Goal: Task Accomplishment & Management: Manage account settings

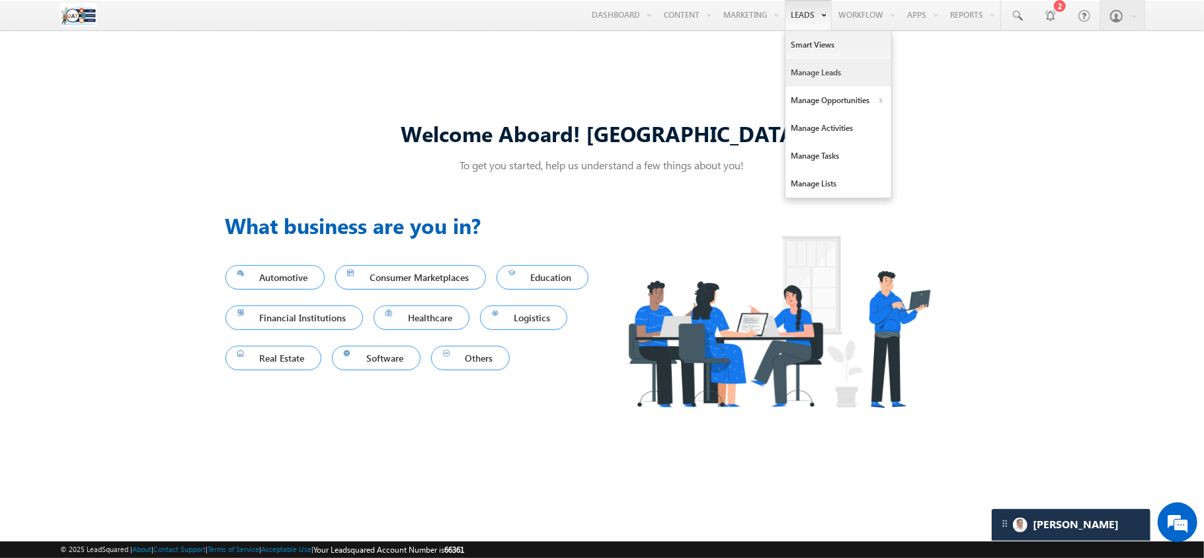
click at [800, 69] on link "Manage Leads" at bounding box center [838, 73] width 106 height 28
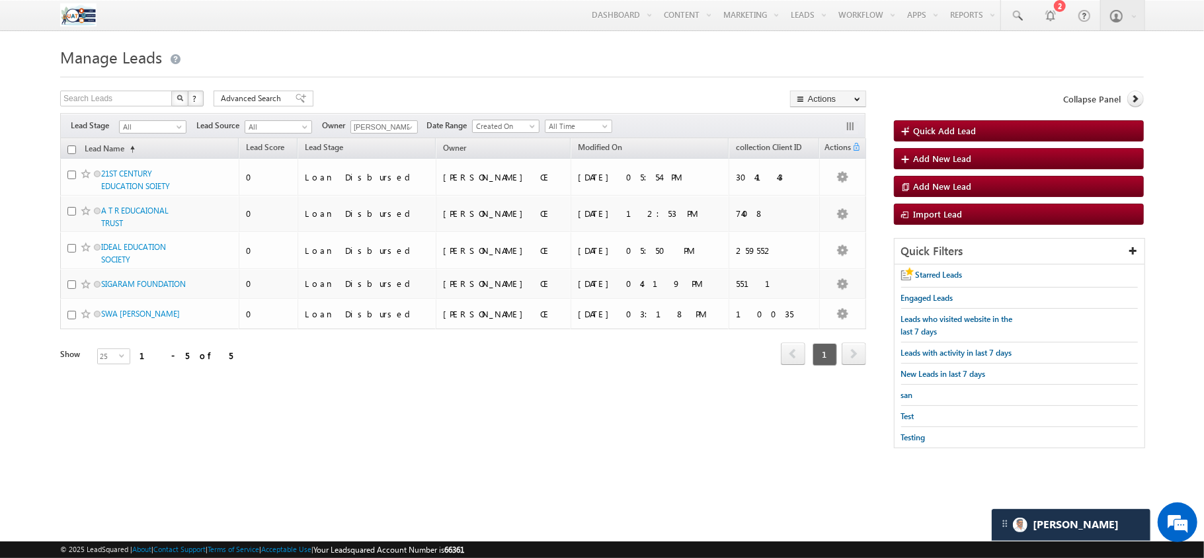
drag, startPoint x: 141, startPoint y: 173, endPoint x: 468, endPoint y: 411, distance: 404.1
click at [468, 402] on div "Tags × Select at-least one lead to tag... × Close Lead Name (sorted ascending) …" at bounding box center [463, 270] width 806 height 264
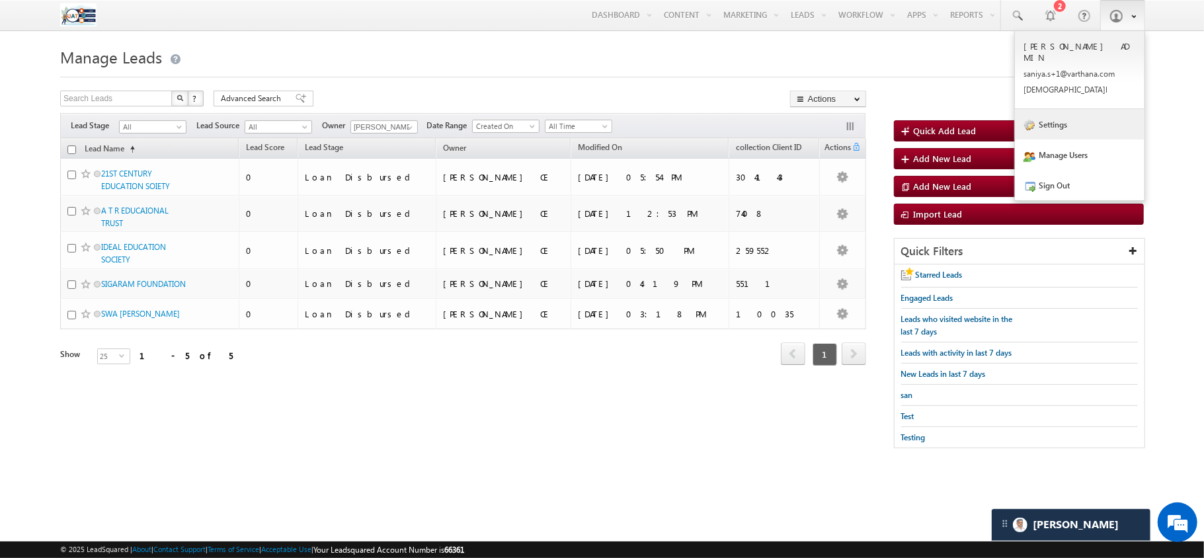
click at [1072, 120] on link "Settings" at bounding box center [1080, 124] width 130 height 30
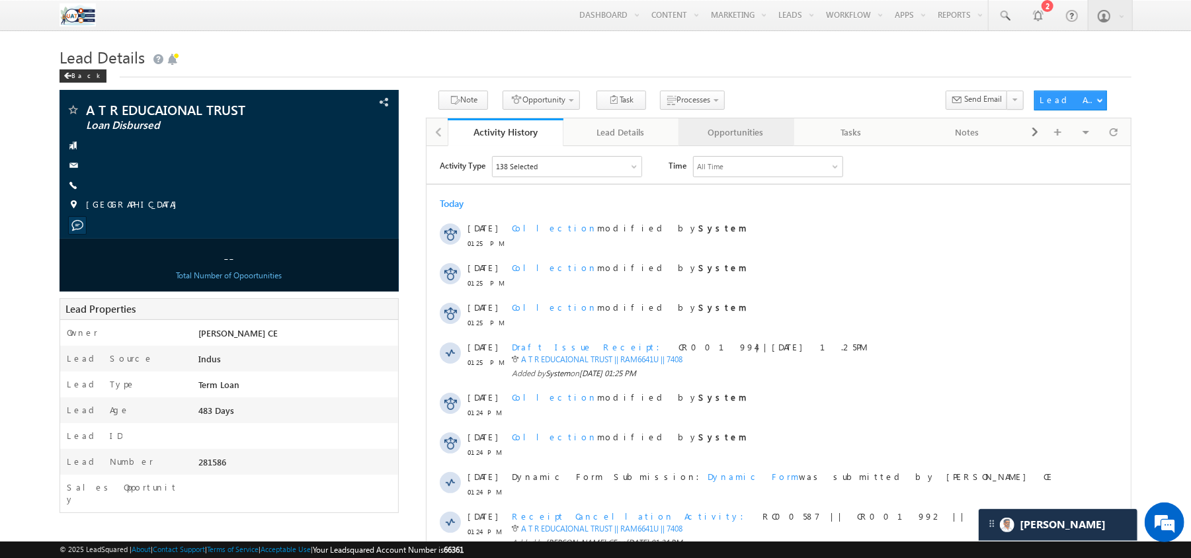
click at [746, 140] on div "Opportunities" at bounding box center [735, 132] width 93 height 16
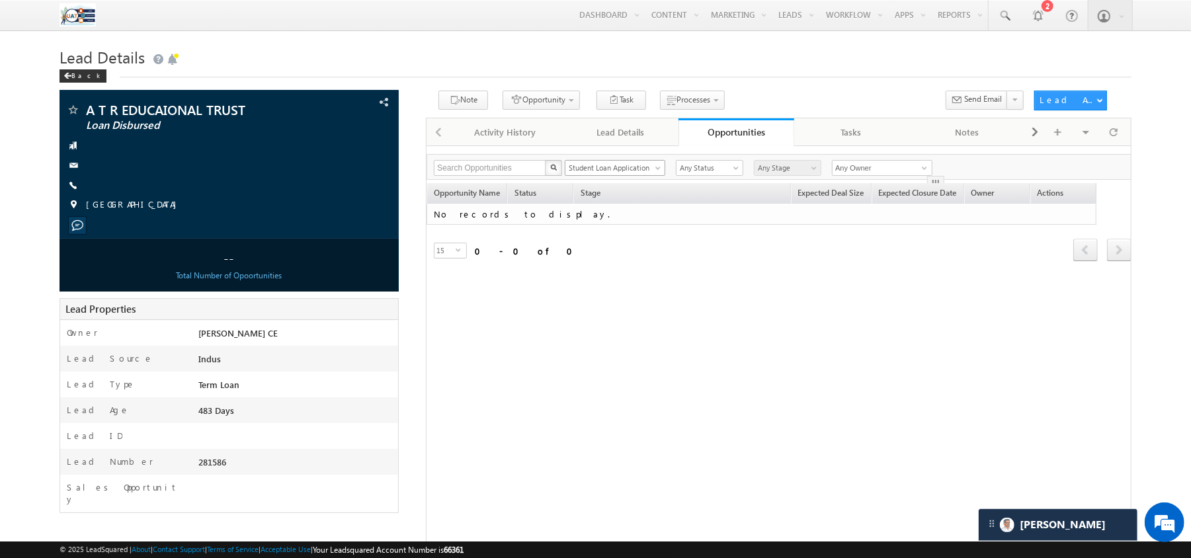
scroll to position [79, 0]
drag, startPoint x: 623, startPoint y: 179, endPoint x: 619, endPoint y: 172, distance: 7.4
click at [619, 172] on link "Student Loan Application" at bounding box center [615, 168] width 100 height 16
click at [602, 233] on link "Collection" at bounding box center [615, 227] width 100 height 12
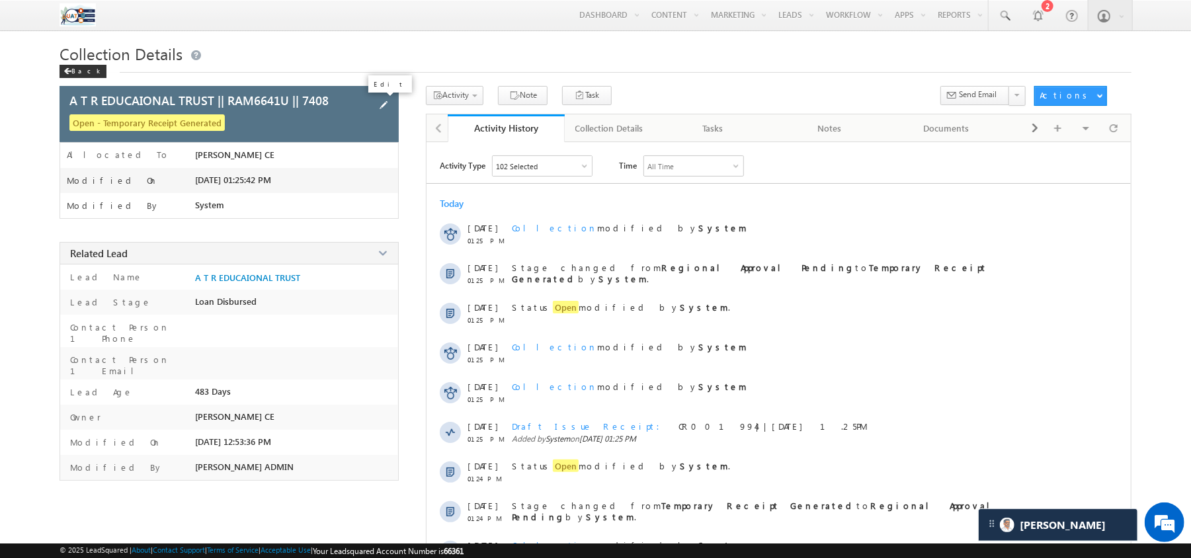
click at [378, 107] on span at bounding box center [383, 105] width 15 height 15
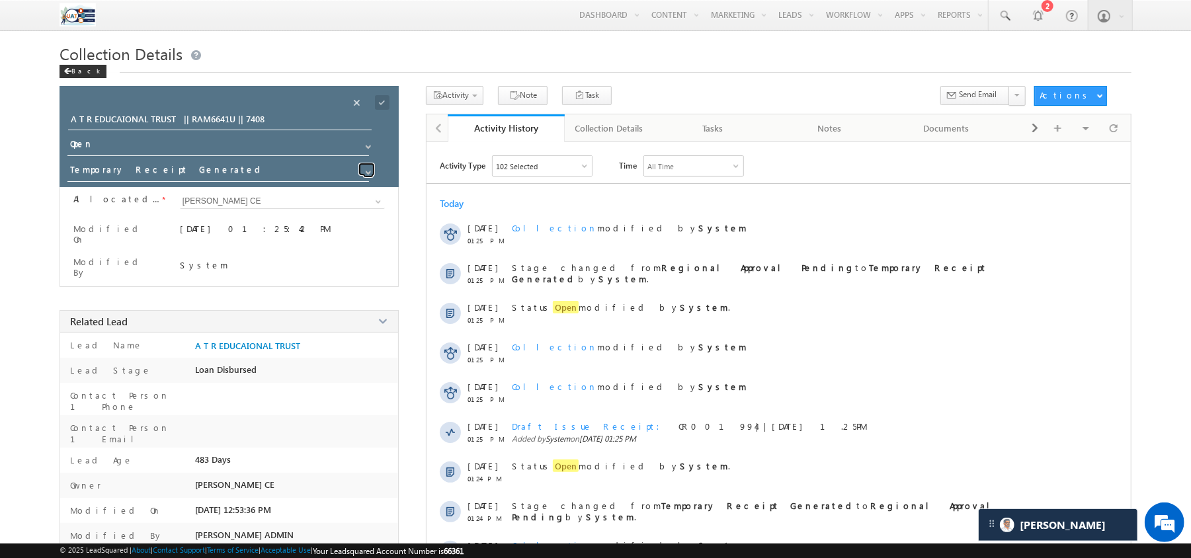
click at [366, 173] on span at bounding box center [368, 172] width 11 height 11
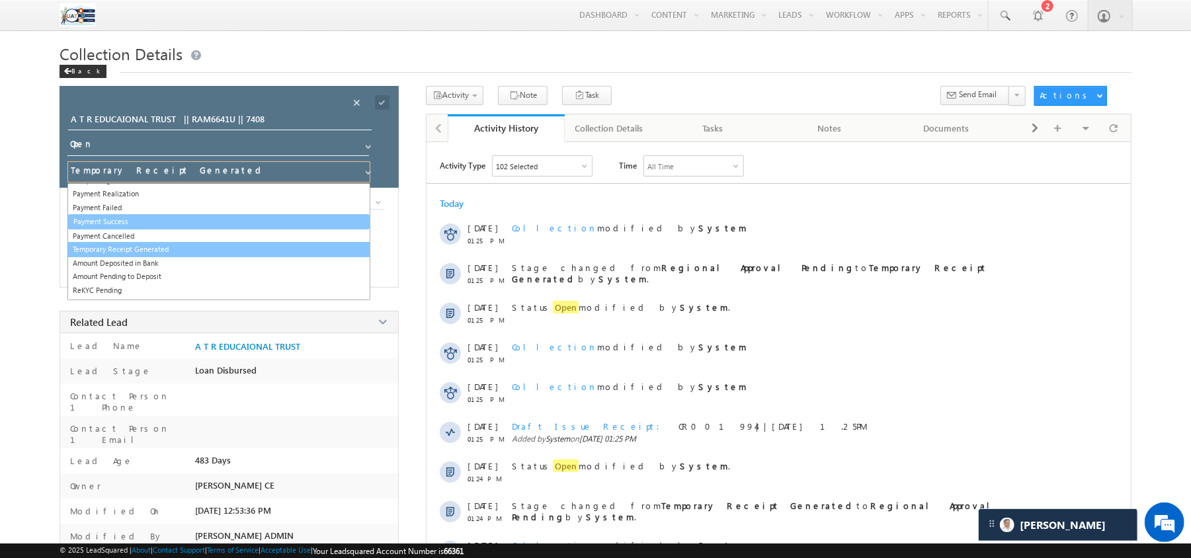
scroll to position [24, 0]
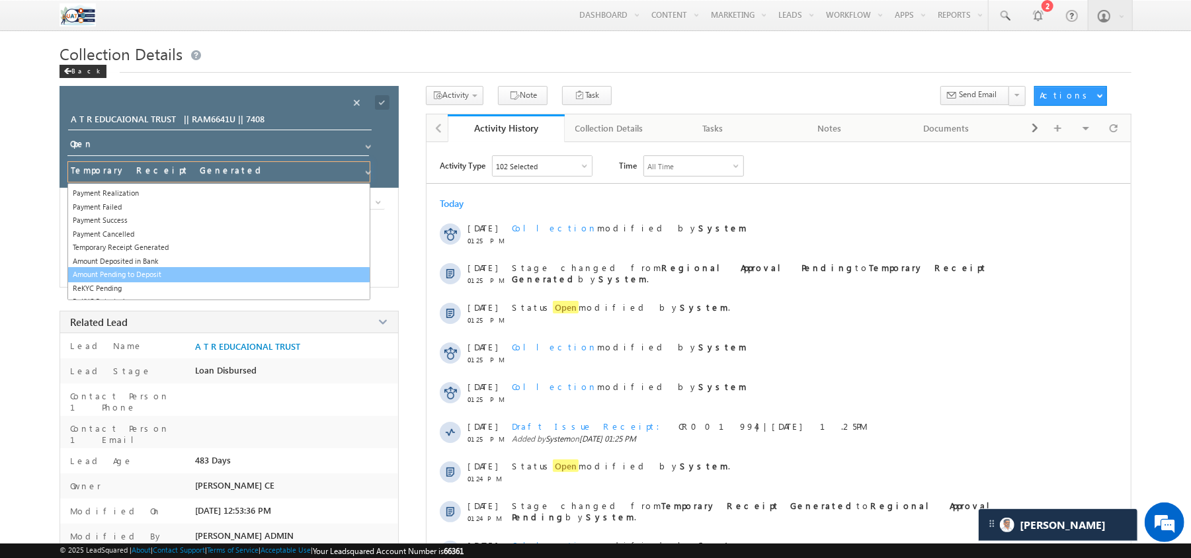
click at [231, 278] on link "Amount Pending to Deposit" at bounding box center [218, 274] width 303 height 15
type input "Amount Pending to Deposit"
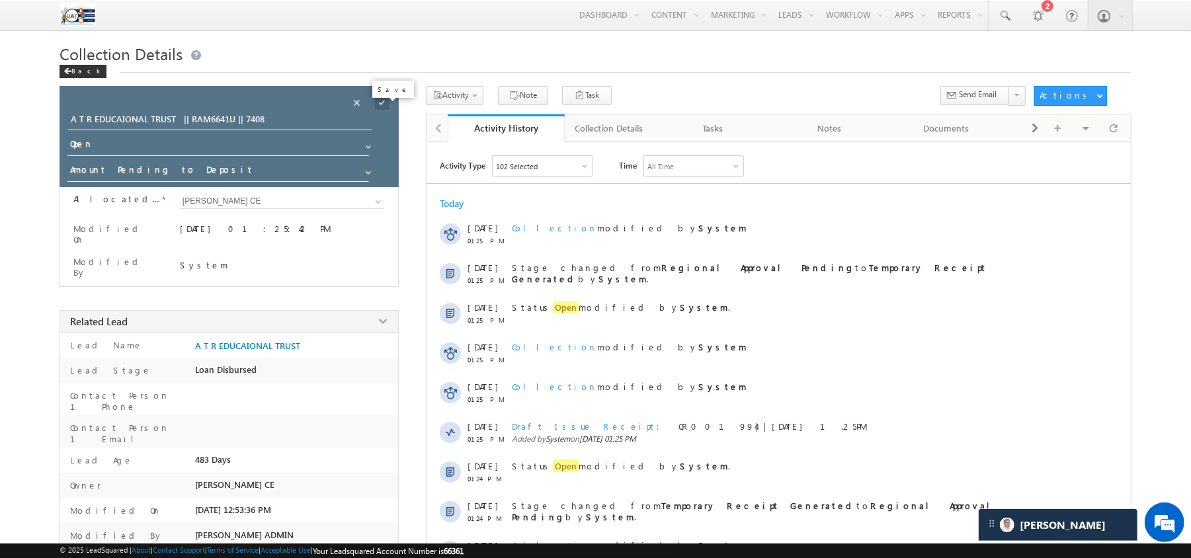
click at [381, 106] on span at bounding box center [382, 102] width 15 height 15
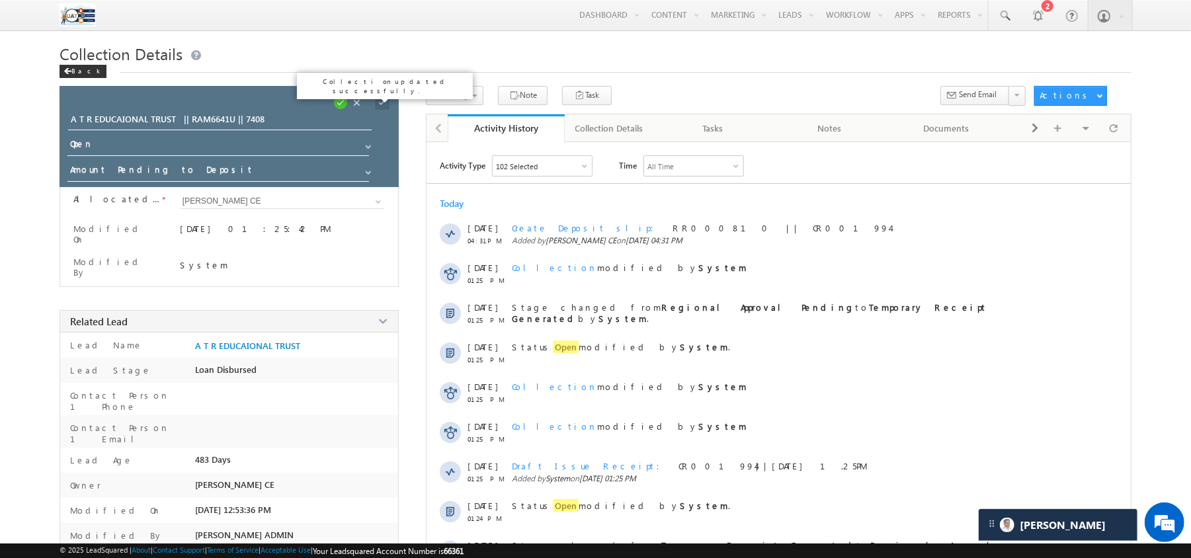
click at [348, 106] on span at bounding box center [340, 102] width 15 height 15
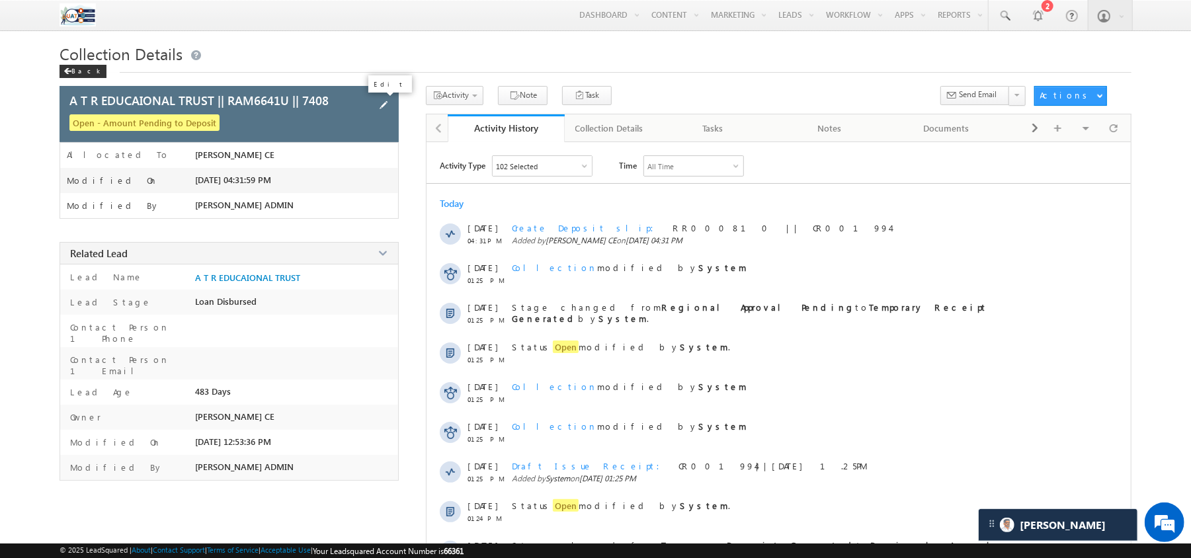
click at [381, 106] on span at bounding box center [383, 105] width 15 height 15
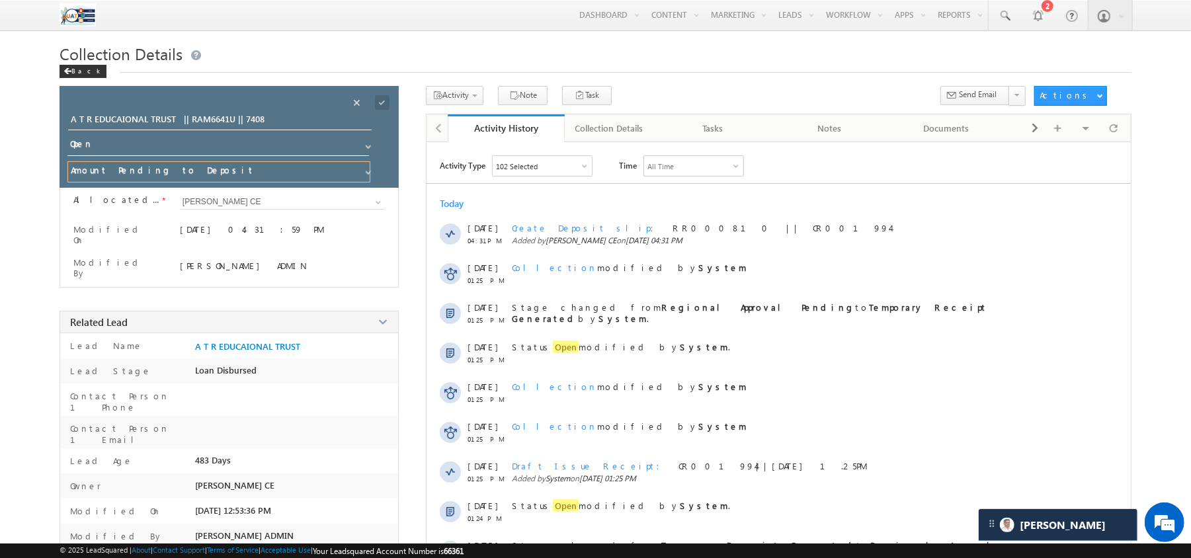
click at [366, 180] on input "Amount Pending to Deposit" at bounding box center [218, 171] width 303 height 21
click at [365, 173] on span at bounding box center [368, 172] width 11 height 11
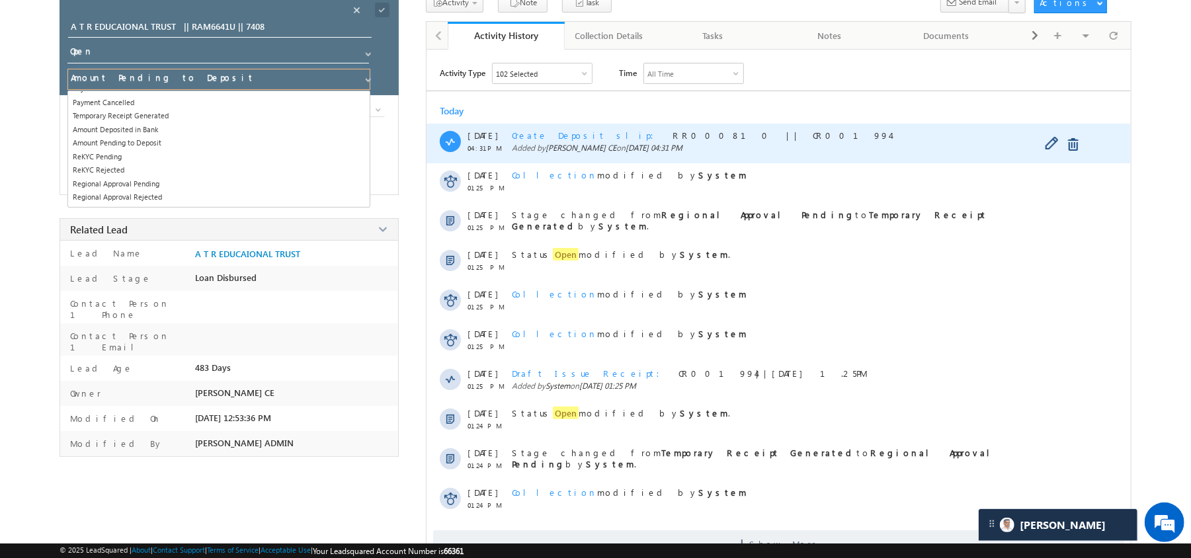
scroll to position [134, 0]
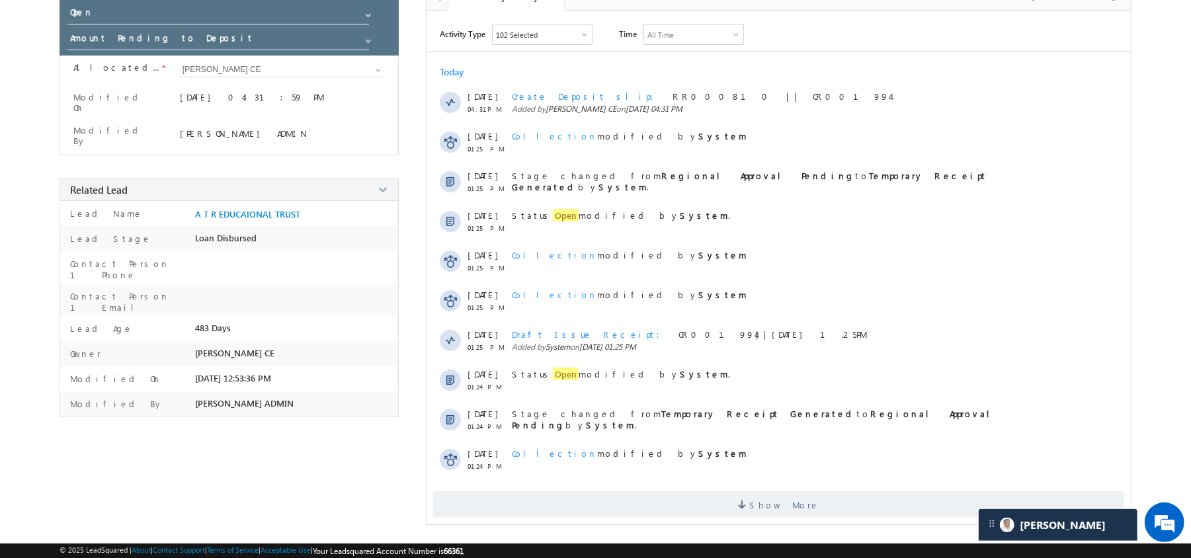
click at [695, 483] on div "Show More" at bounding box center [778, 499] width 704 height 36
click at [699, 496] on span "Show More" at bounding box center [778, 504] width 691 height 26
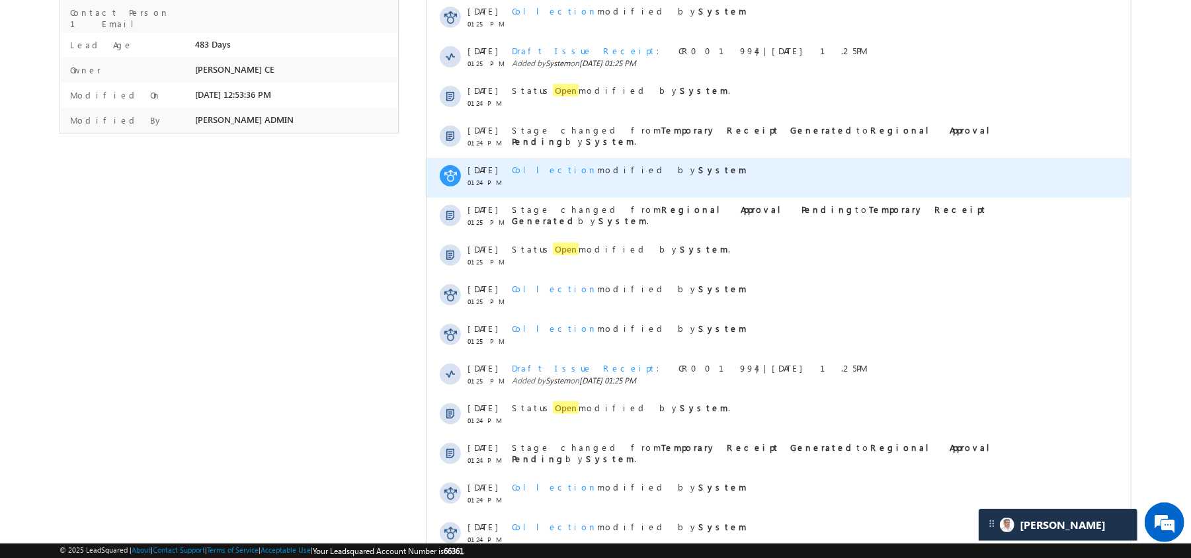
scroll to position [530, 0]
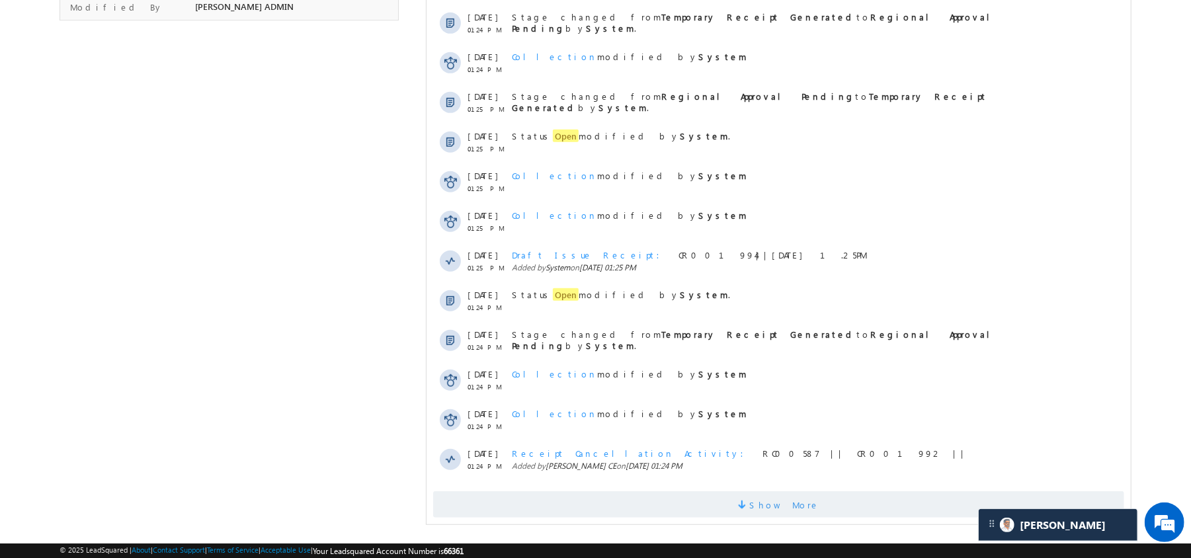
click at [741, 512] on span "Show More" at bounding box center [778, 504] width 691 height 26
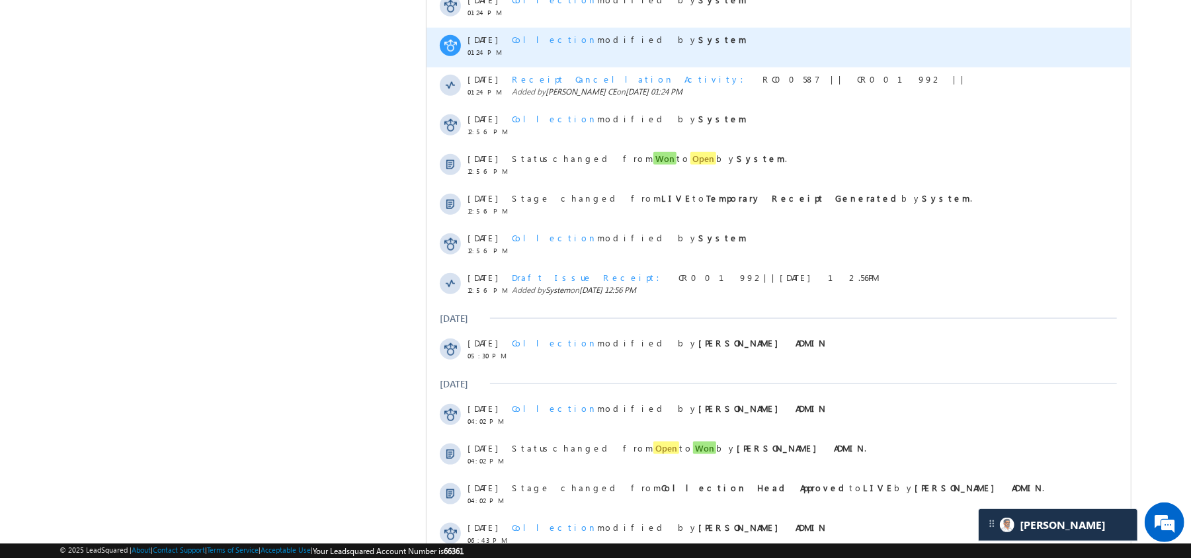
scroll to position [978, 0]
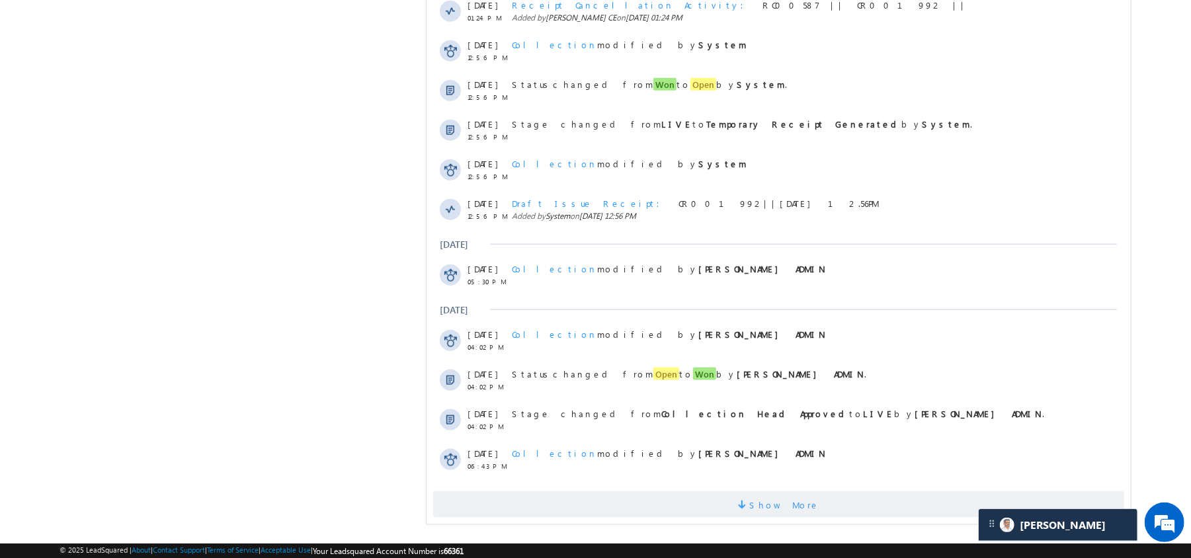
click at [733, 500] on span "Show More" at bounding box center [778, 504] width 691 height 26
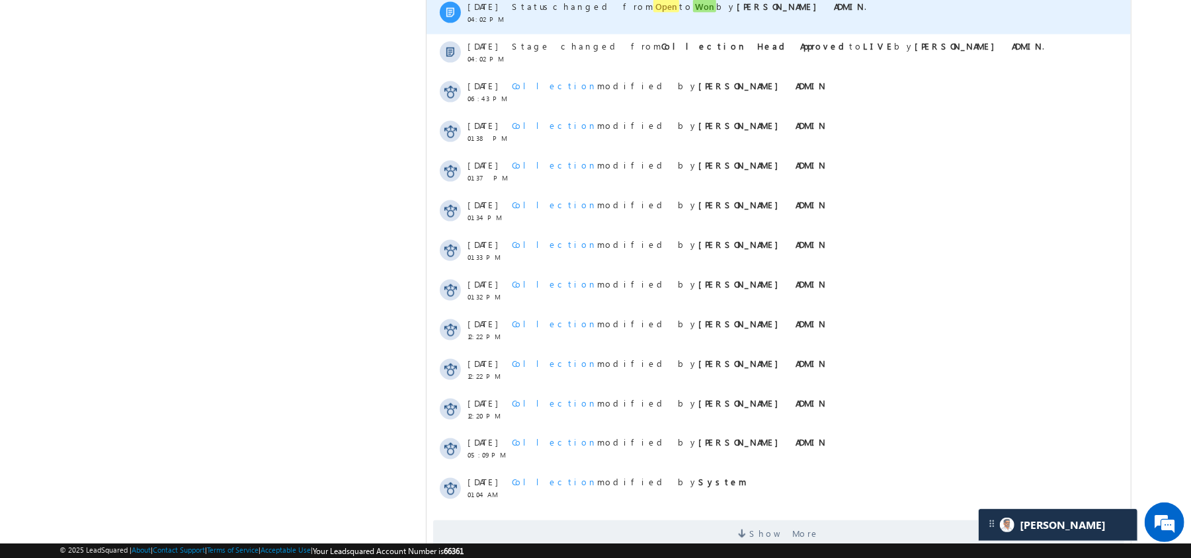
scroll to position [1375, 0]
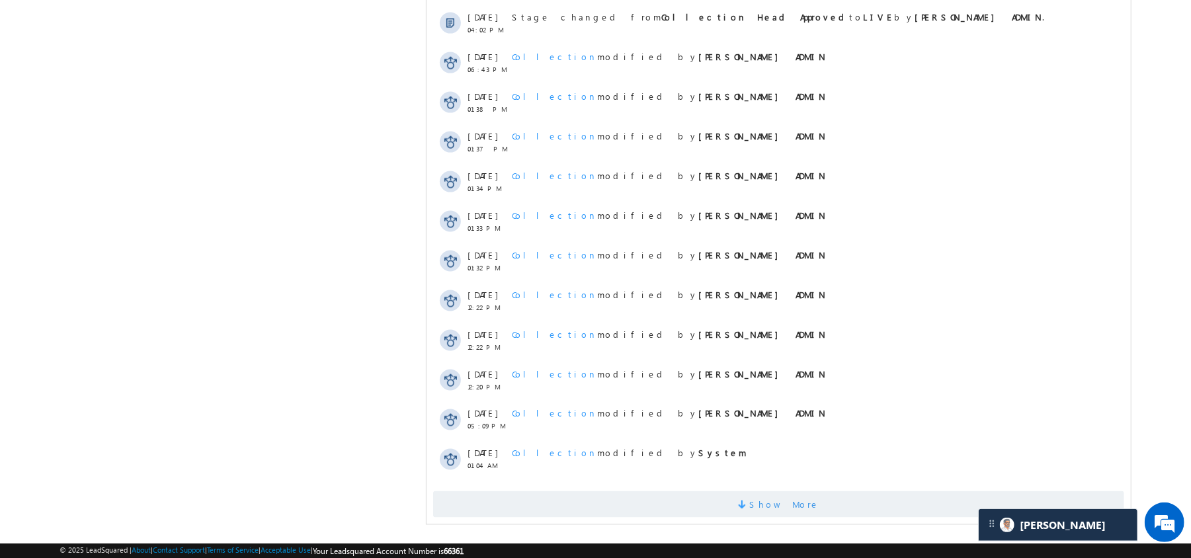
click at [734, 514] on span "Show More" at bounding box center [778, 504] width 691 height 26
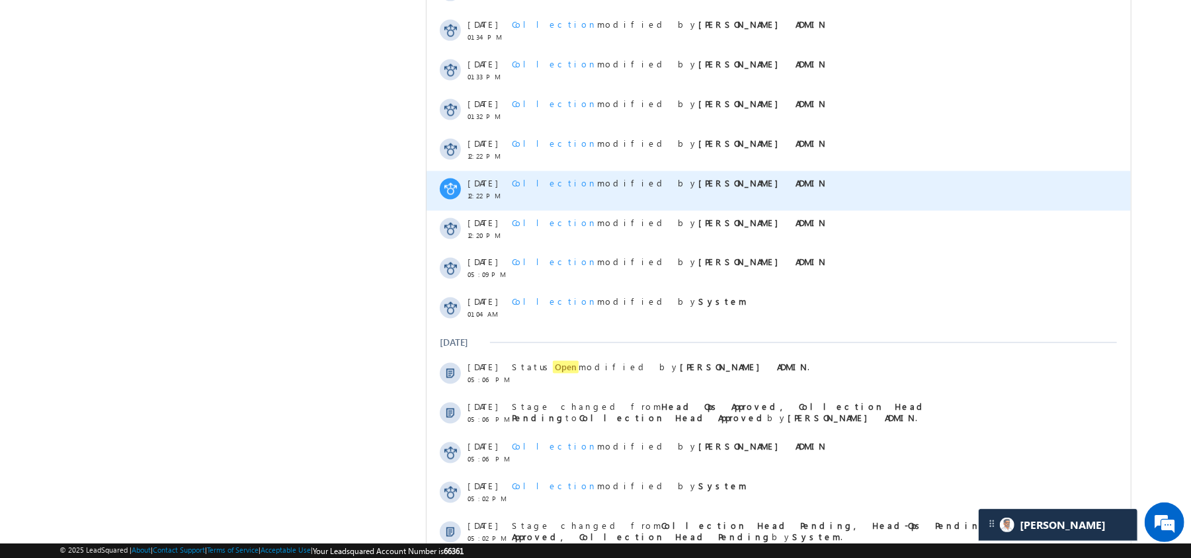
scroll to position [1797, 0]
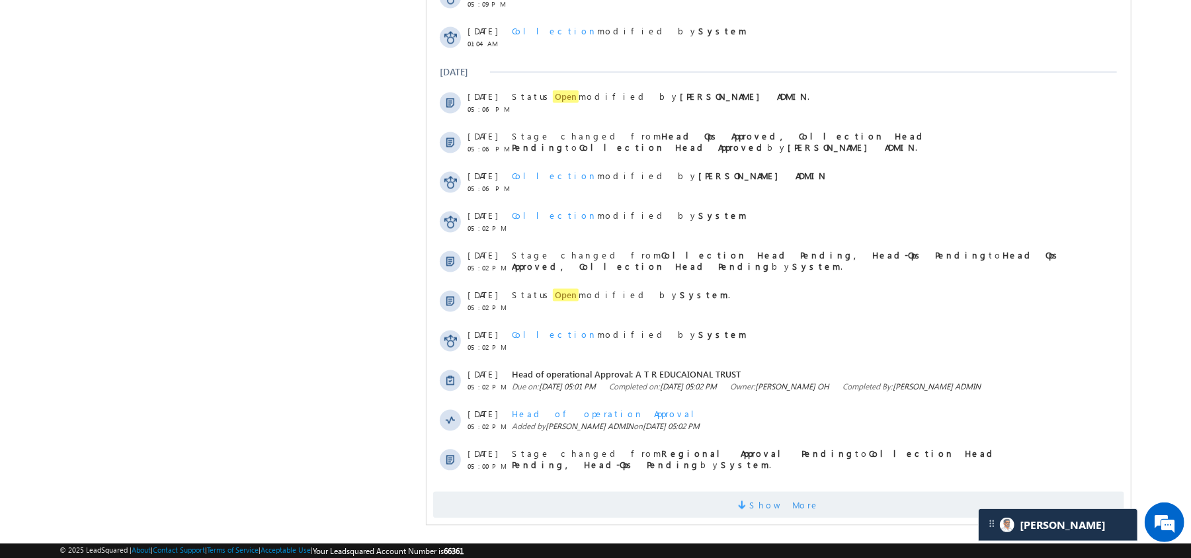
click at [719, 509] on span "Show More" at bounding box center [778, 504] width 691 height 26
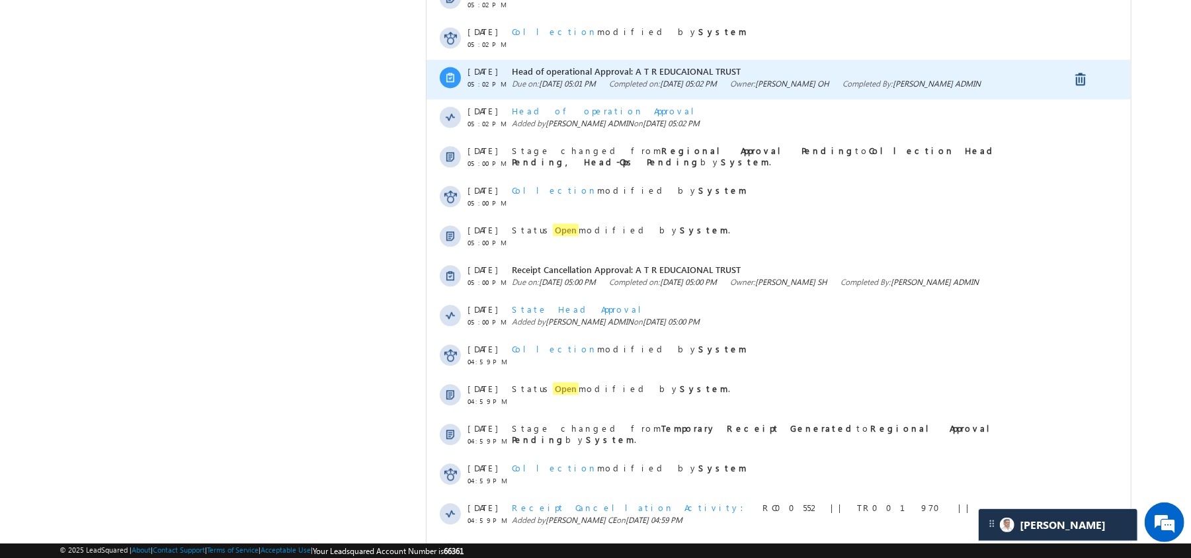
scroll to position [2194, 0]
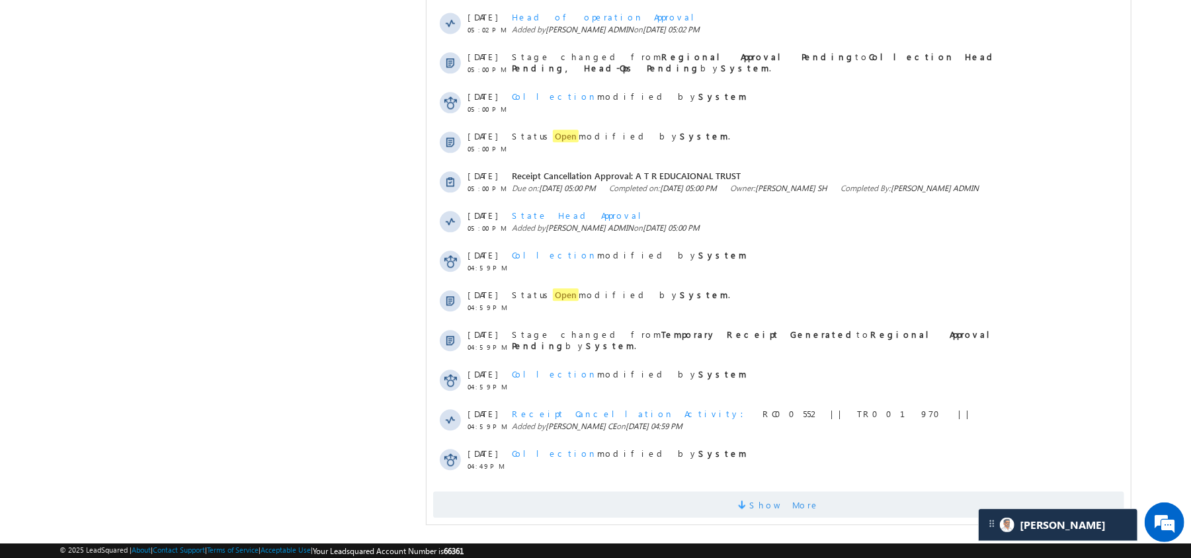
click at [719, 512] on span "Show More" at bounding box center [778, 504] width 691 height 26
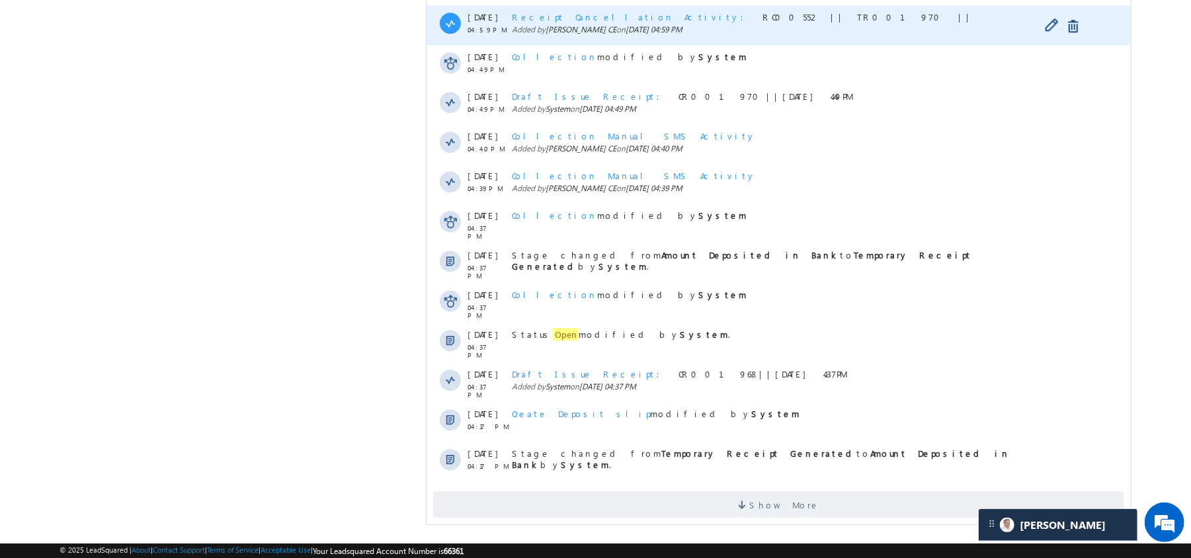
scroll to position [2590, 0]
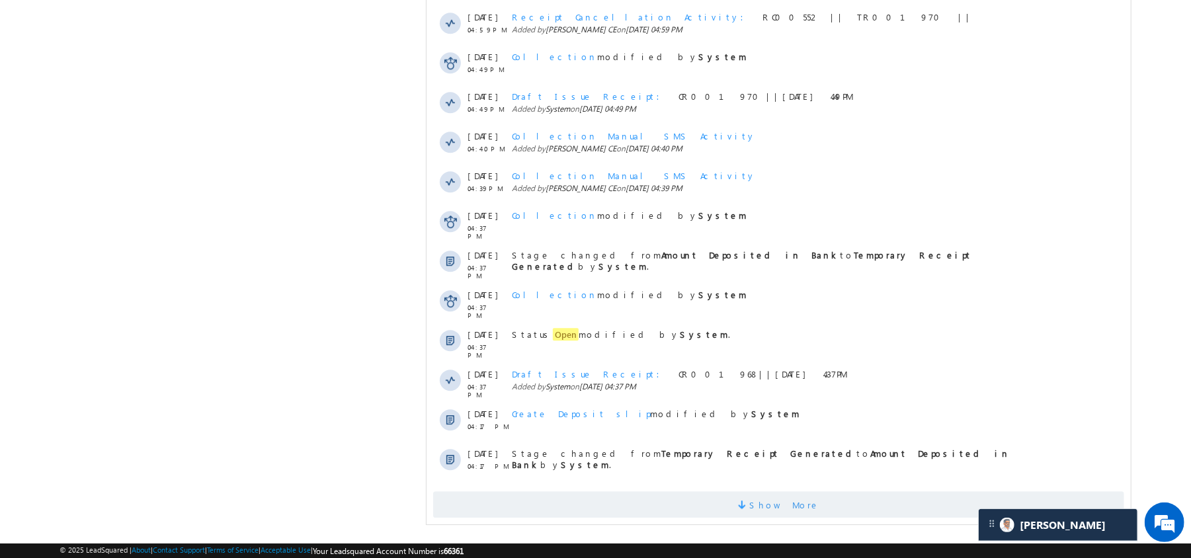
click at [723, 500] on span "Show More" at bounding box center [778, 504] width 691 height 26
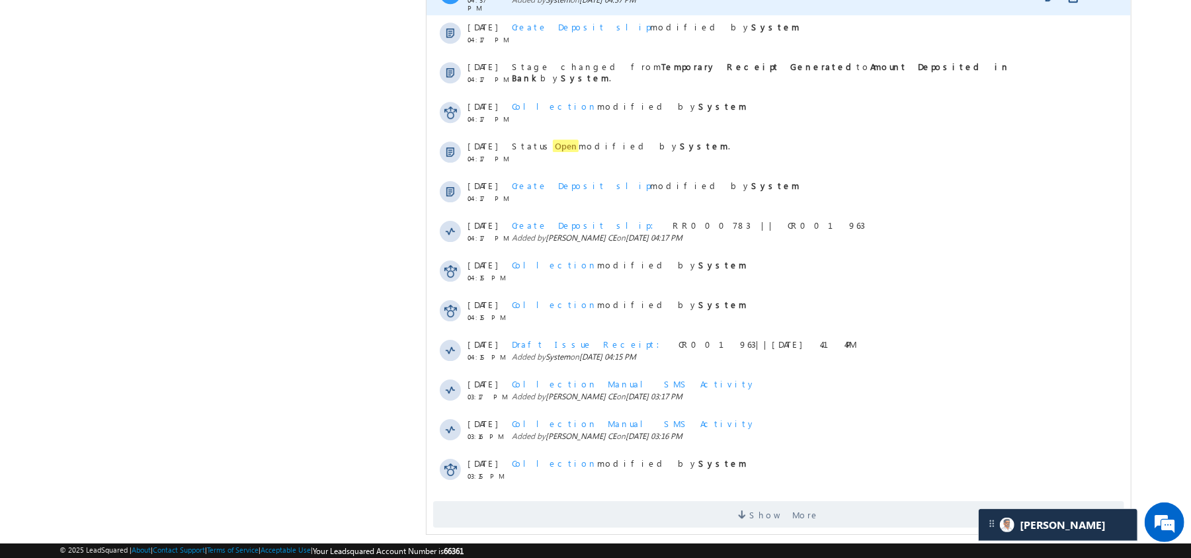
scroll to position [2987, 0]
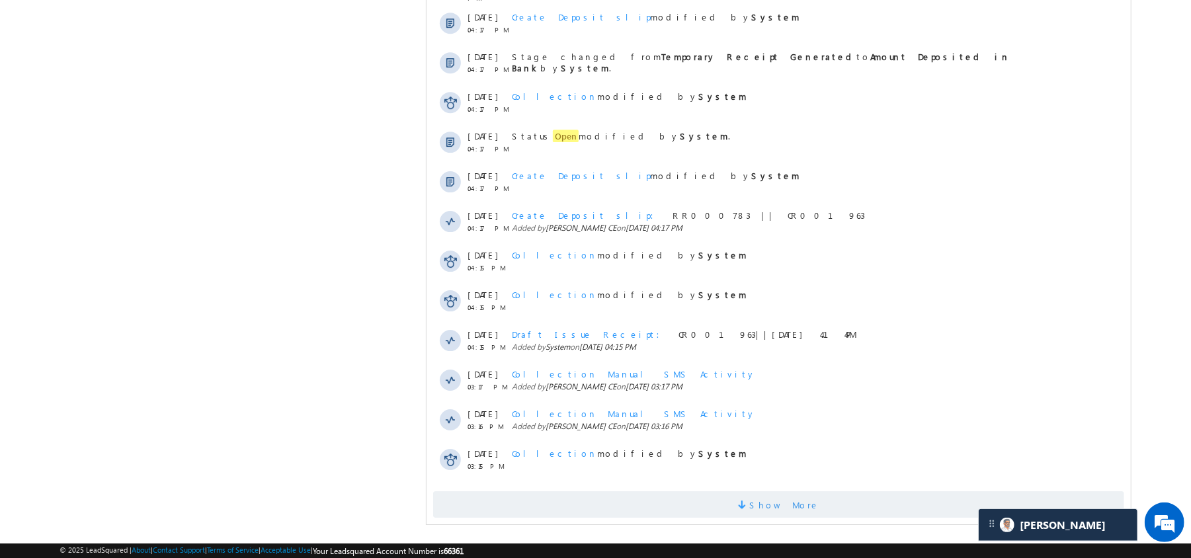
click at [721, 509] on span "Show More" at bounding box center [778, 504] width 691 height 26
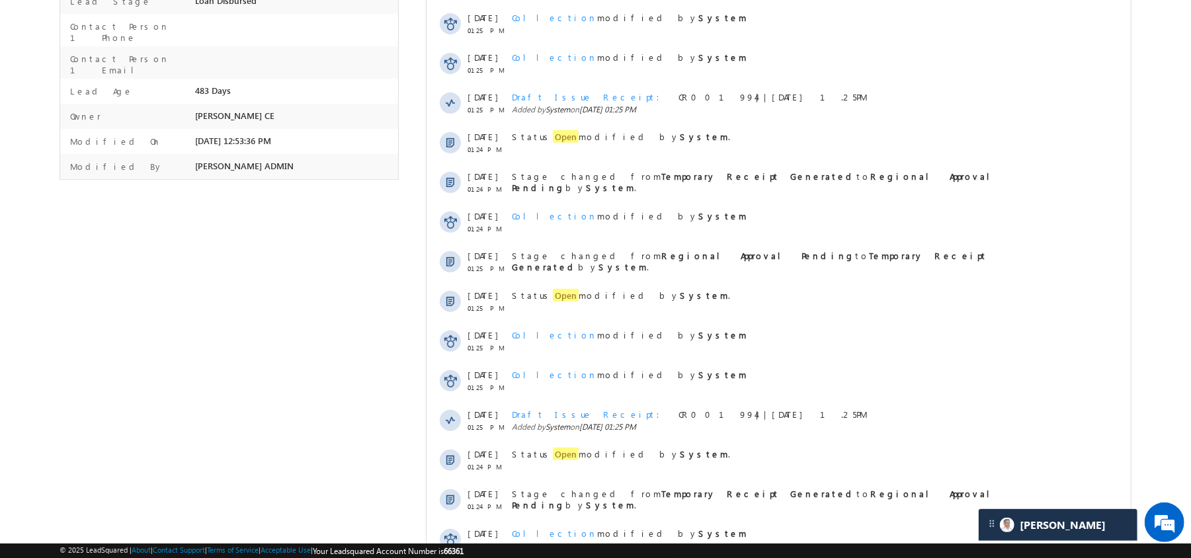
scroll to position [0, 0]
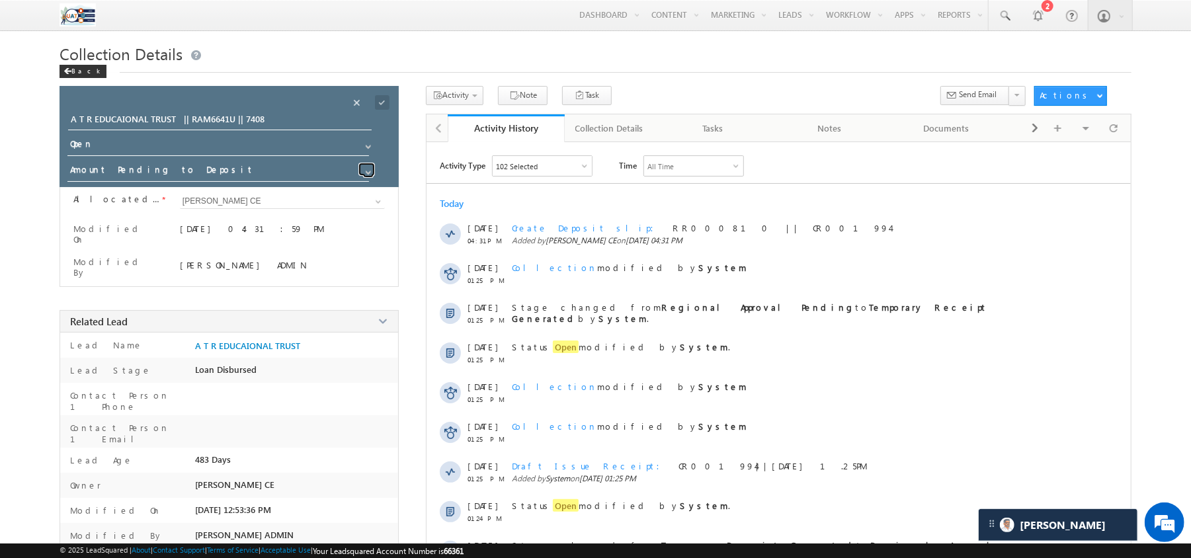
click at [360, 175] on link at bounding box center [366, 169] width 17 height 13
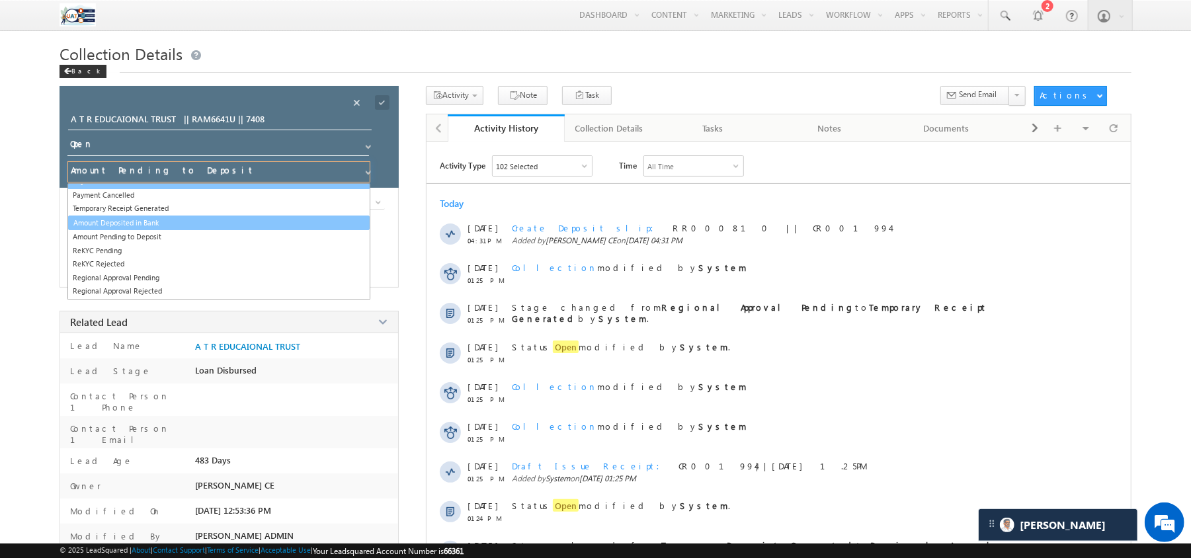
scroll to position [56, 0]
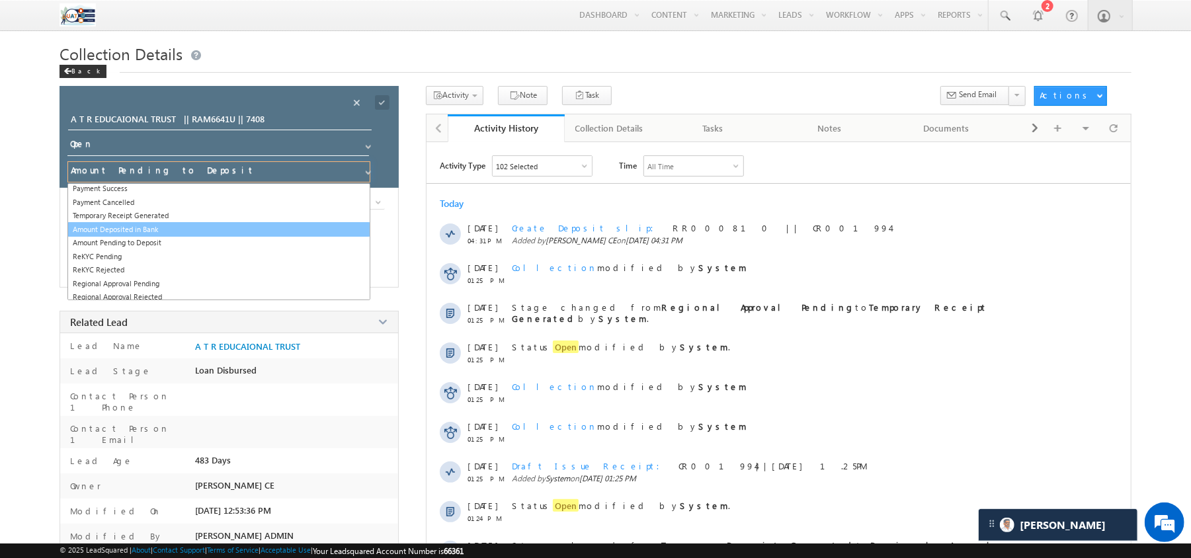
click at [194, 230] on link "Amount Deposited in Bank" at bounding box center [218, 229] width 303 height 15
type input "Amount Deposited in Bank"
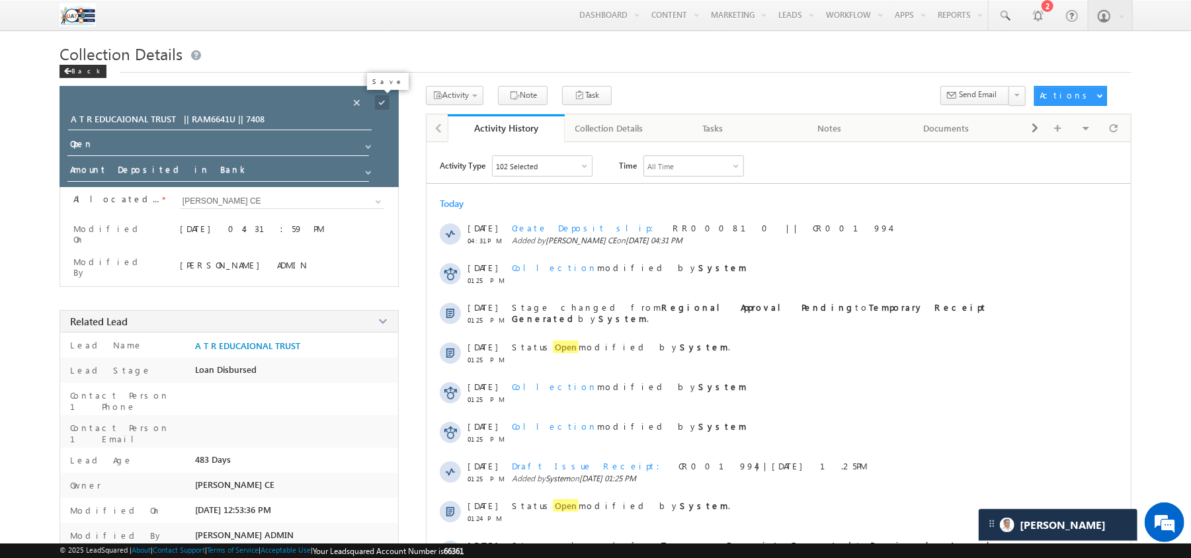
click at [385, 100] on span at bounding box center [382, 102] width 15 height 15
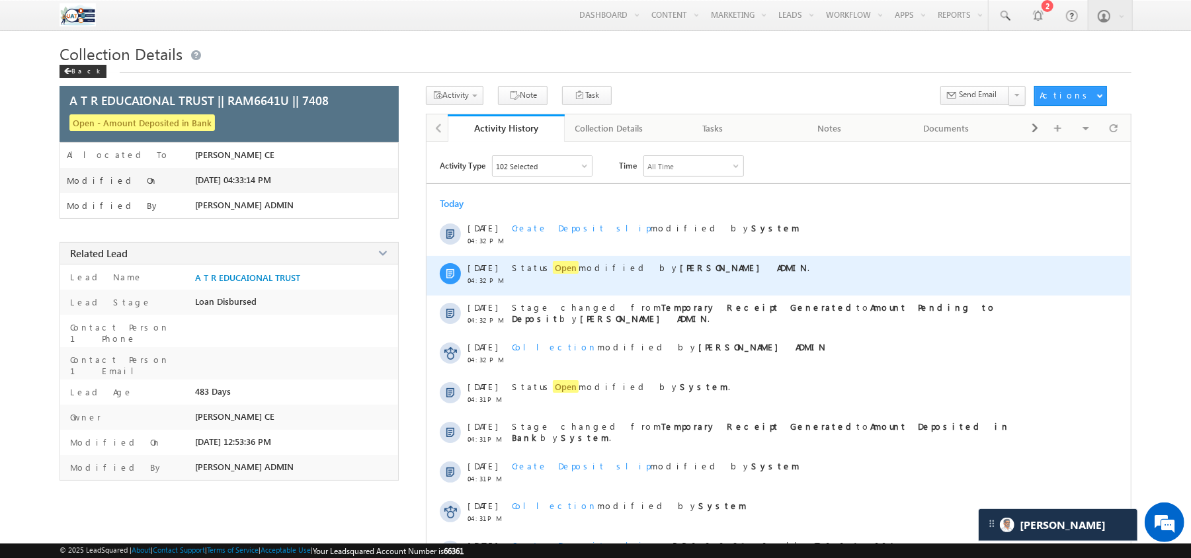
scroll to position [134, 0]
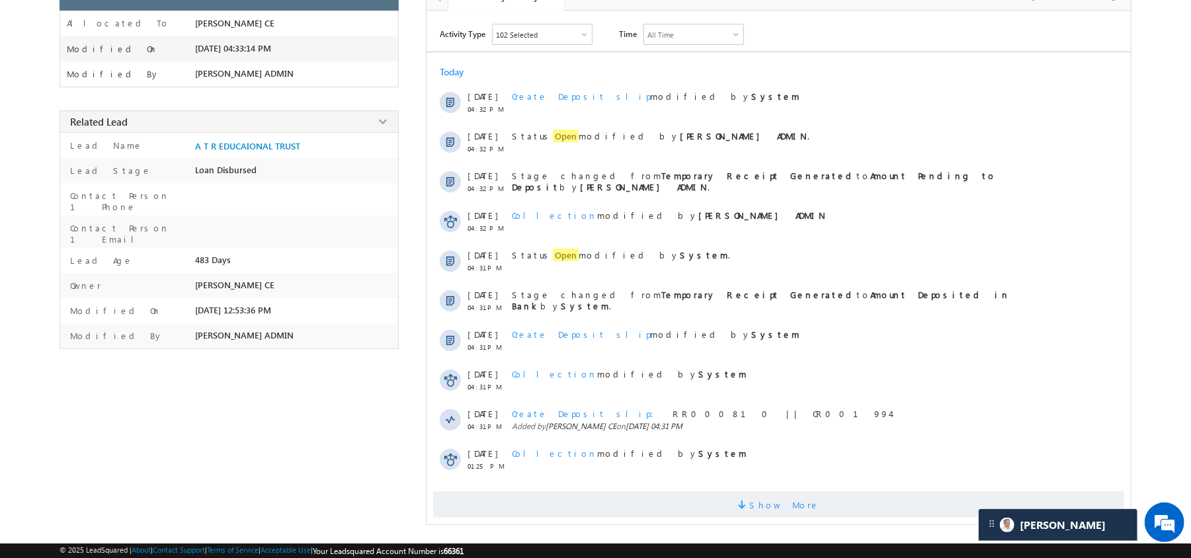
click at [750, 505] on span at bounding box center [744, 506] width 12 height 13
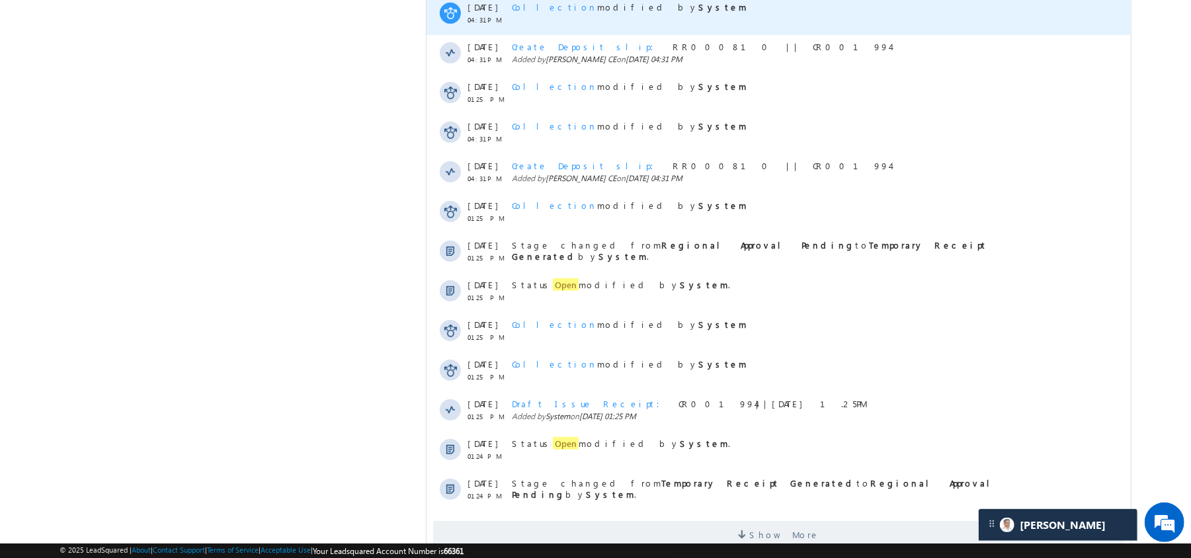
scroll to position [530, 0]
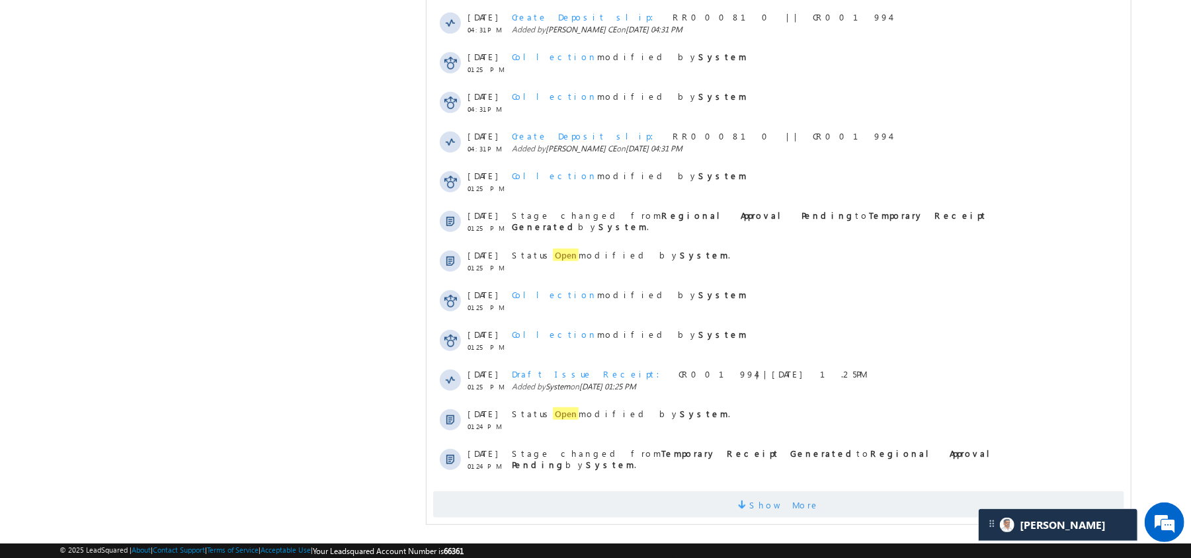
click at [721, 498] on span "Show More" at bounding box center [778, 504] width 691 height 26
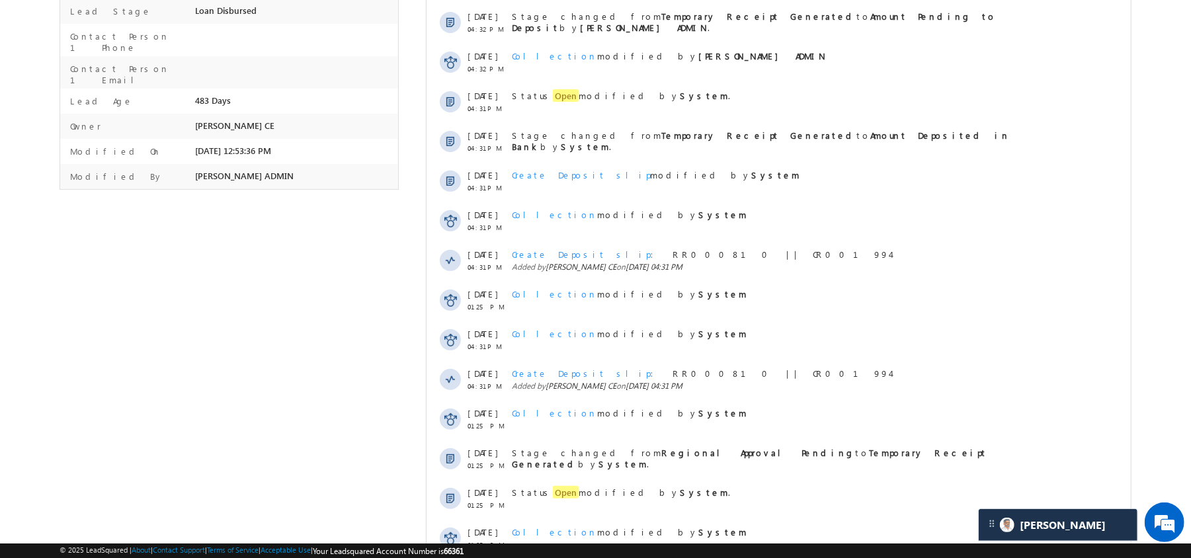
scroll to position [0, 0]
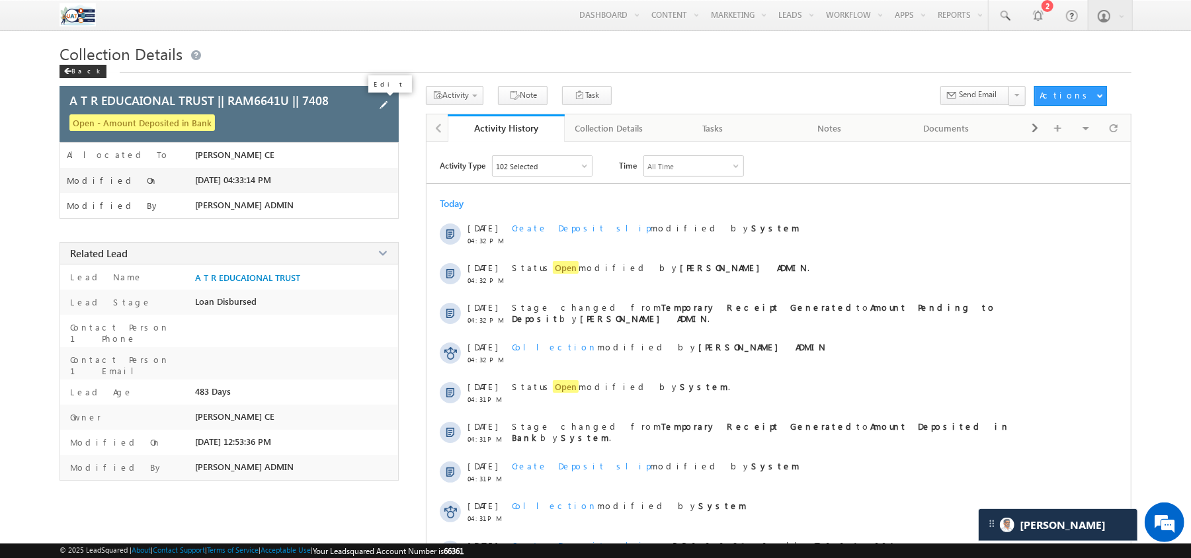
click at [384, 101] on span at bounding box center [383, 105] width 15 height 15
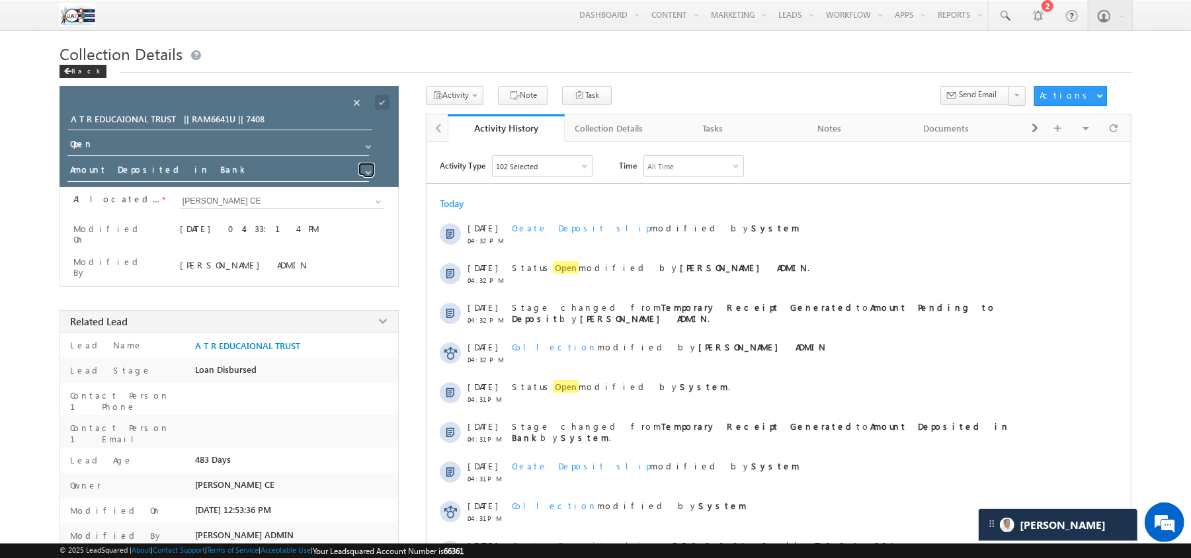
click at [368, 172] on span at bounding box center [368, 172] width 11 height 11
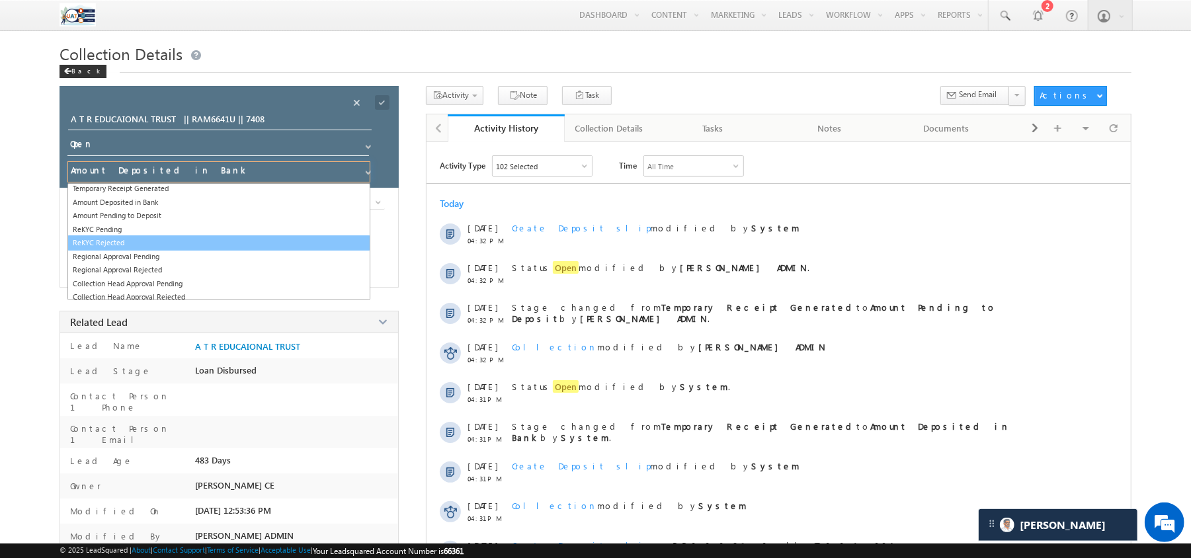
scroll to position [85, 0]
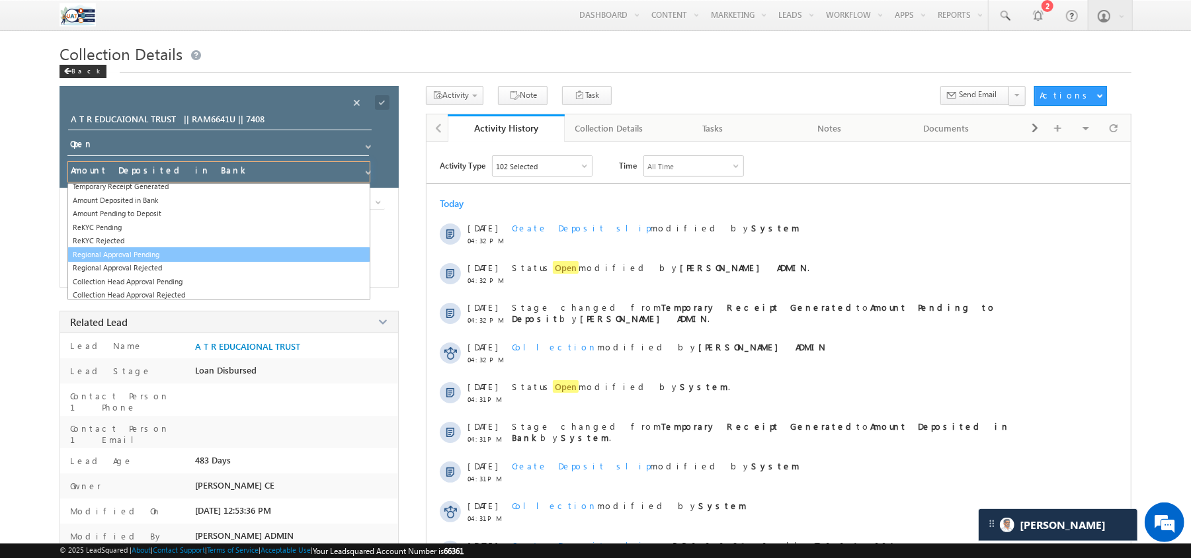
click at [202, 262] on link "Regional Approval Pending" at bounding box center [218, 254] width 303 height 15
type input "Regional Approval Pending"
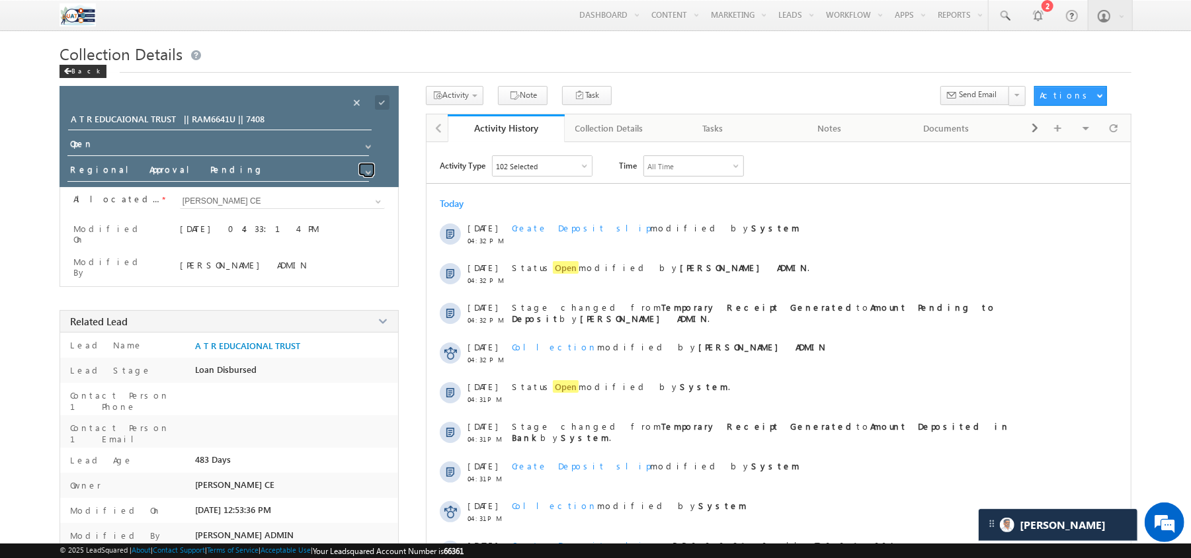
click at [366, 170] on span at bounding box center [368, 172] width 11 height 11
click at [381, 106] on span at bounding box center [382, 102] width 15 height 15
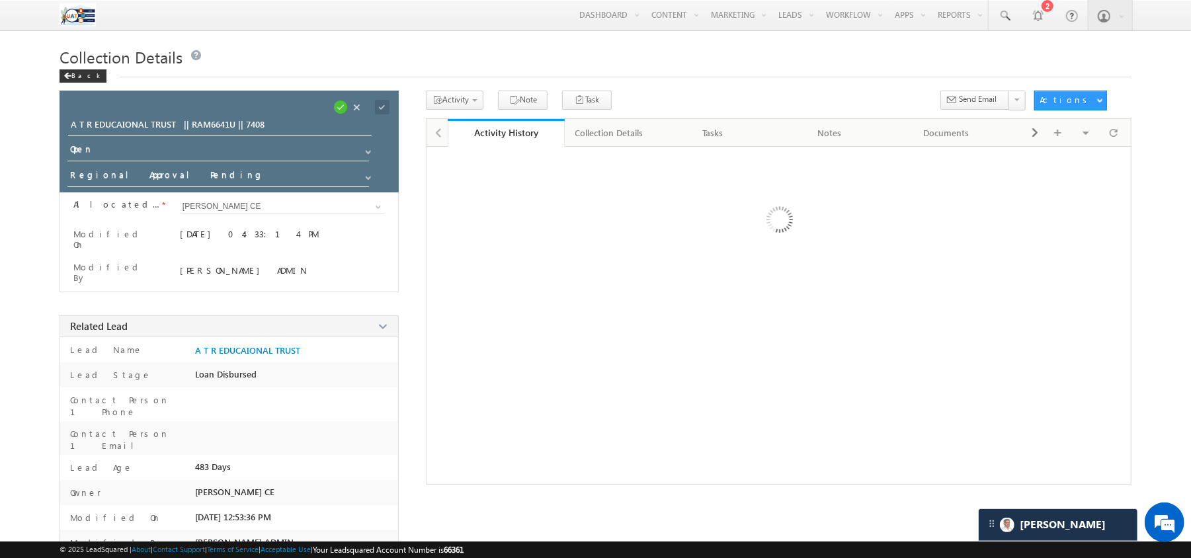
click at [348, 108] on span at bounding box center [340, 107] width 15 height 15
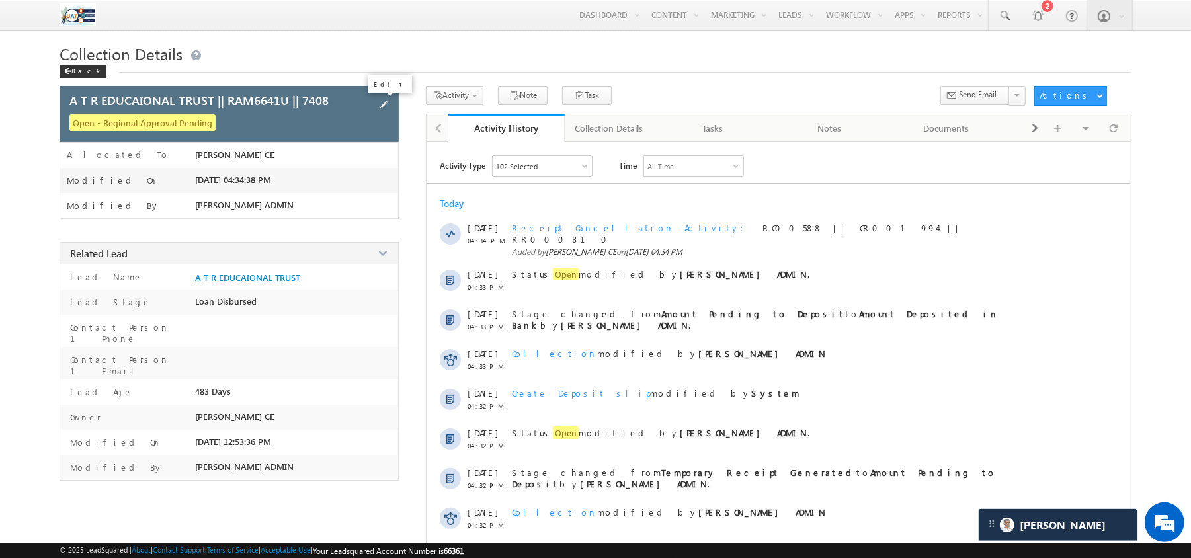
click at [382, 108] on span at bounding box center [383, 105] width 15 height 15
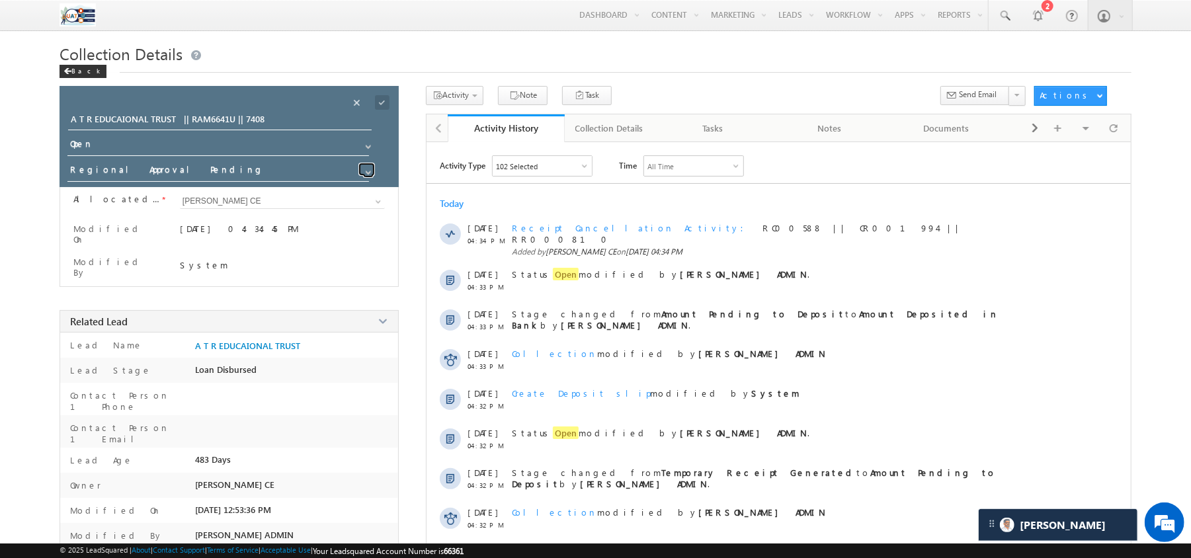
click at [362, 176] on link at bounding box center [366, 169] width 17 height 13
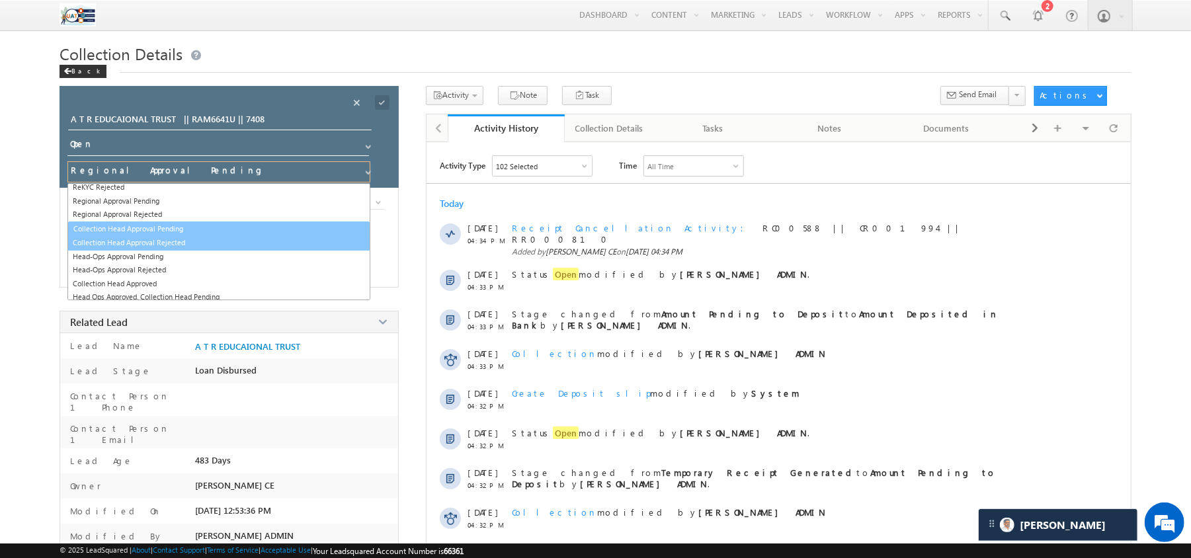
scroll to position [141, 0]
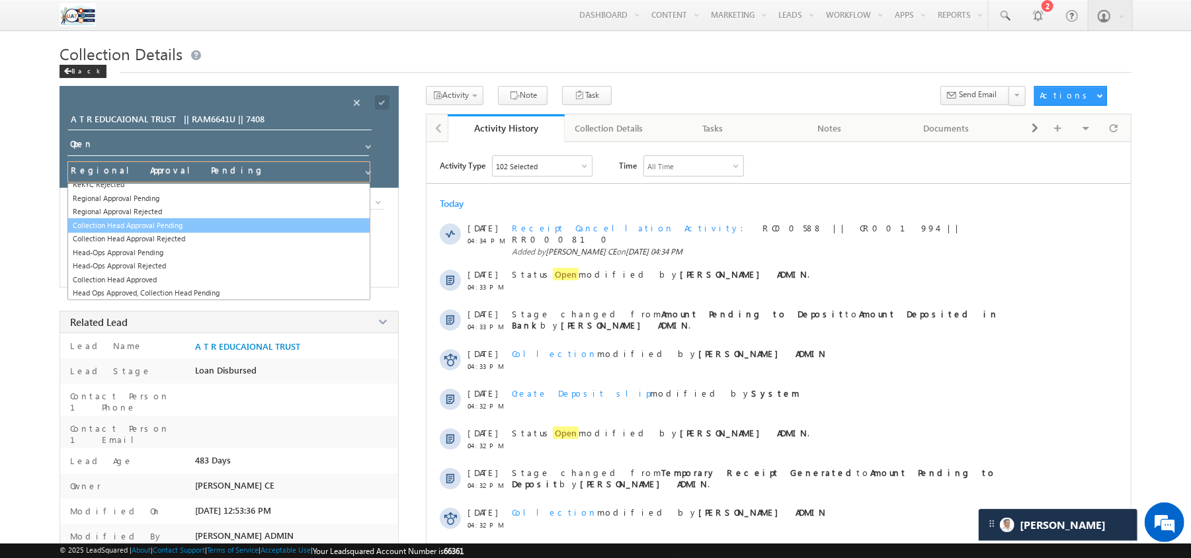
click at [194, 233] on link "Collection Head Approval Pending" at bounding box center [218, 225] width 303 height 15
type input "Collection Head Approval Pending"
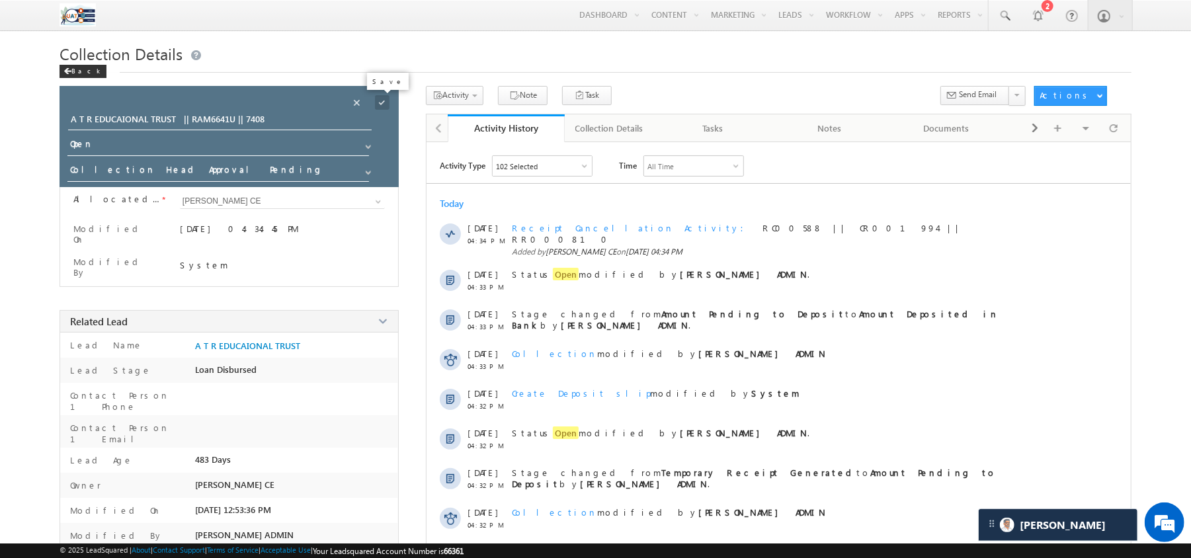
click at [382, 99] on span at bounding box center [382, 102] width 15 height 15
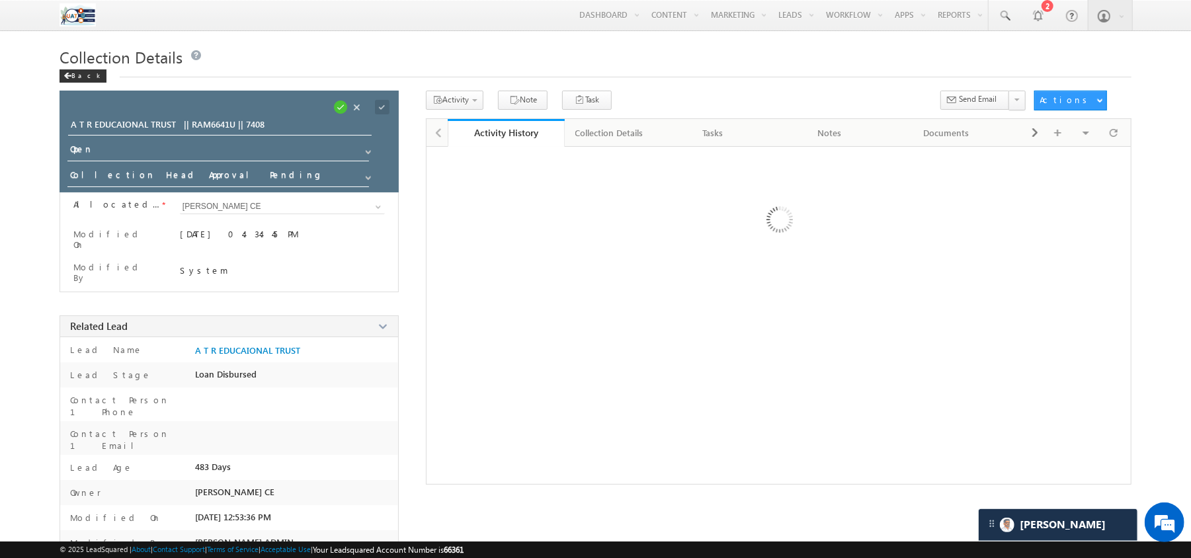
click at [345, 108] on span at bounding box center [340, 107] width 15 height 15
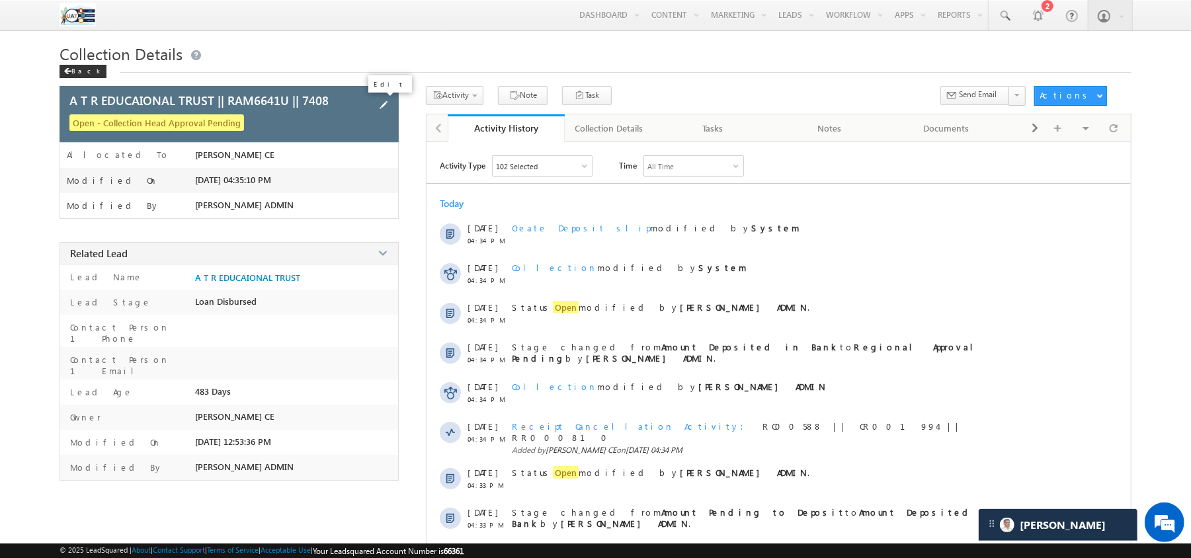
click at [386, 104] on span at bounding box center [383, 105] width 15 height 15
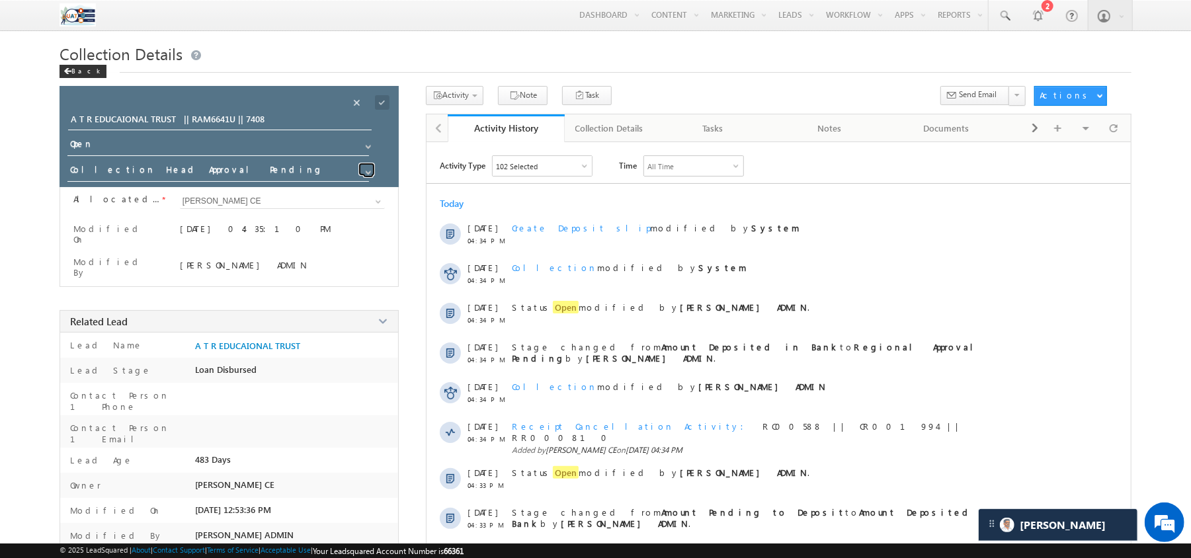
click at [361, 171] on link at bounding box center [366, 169] width 17 height 13
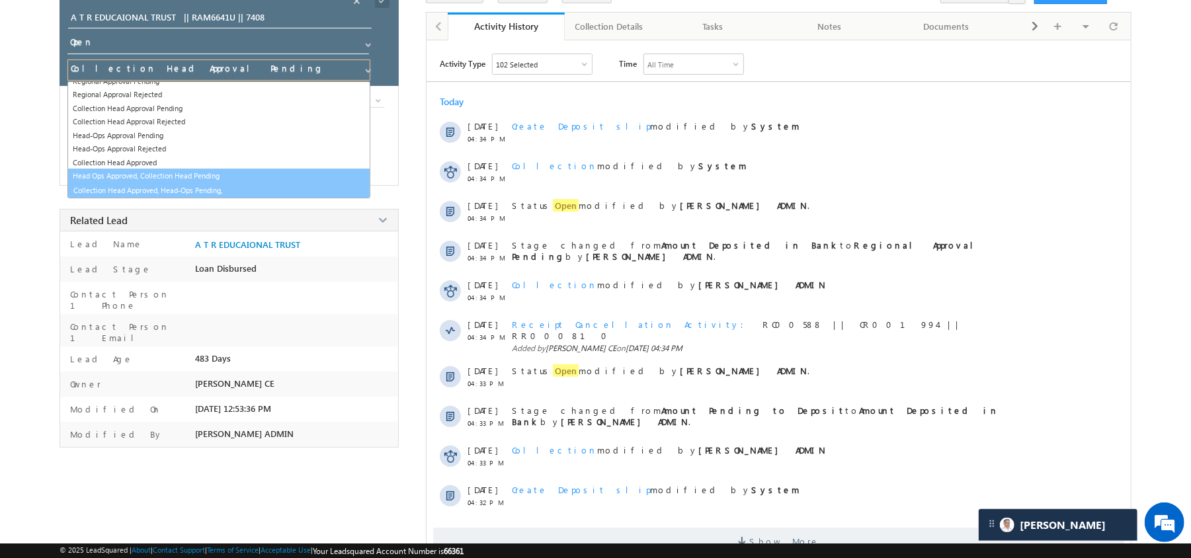
scroll to position [165, 0]
click at [180, 185] on link "Collection Head Approved, Head-Ops Pending," at bounding box center [218, 190] width 303 height 15
type input "Collection Head Approved, Head-Ops Pending,"
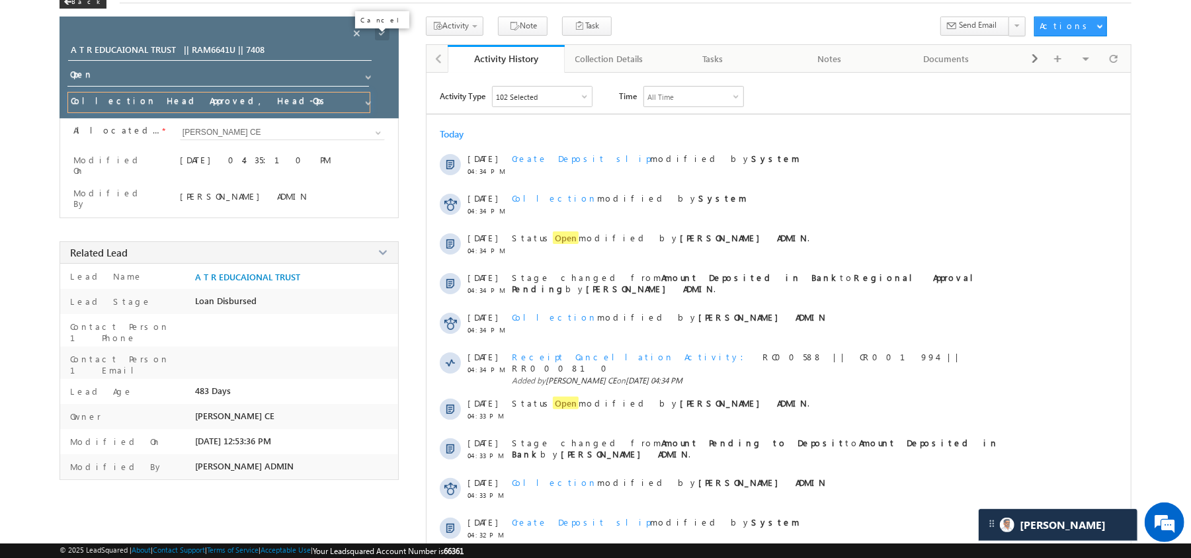
scroll to position [69, 0]
click at [379, 33] on span at bounding box center [382, 33] width 15 height 15
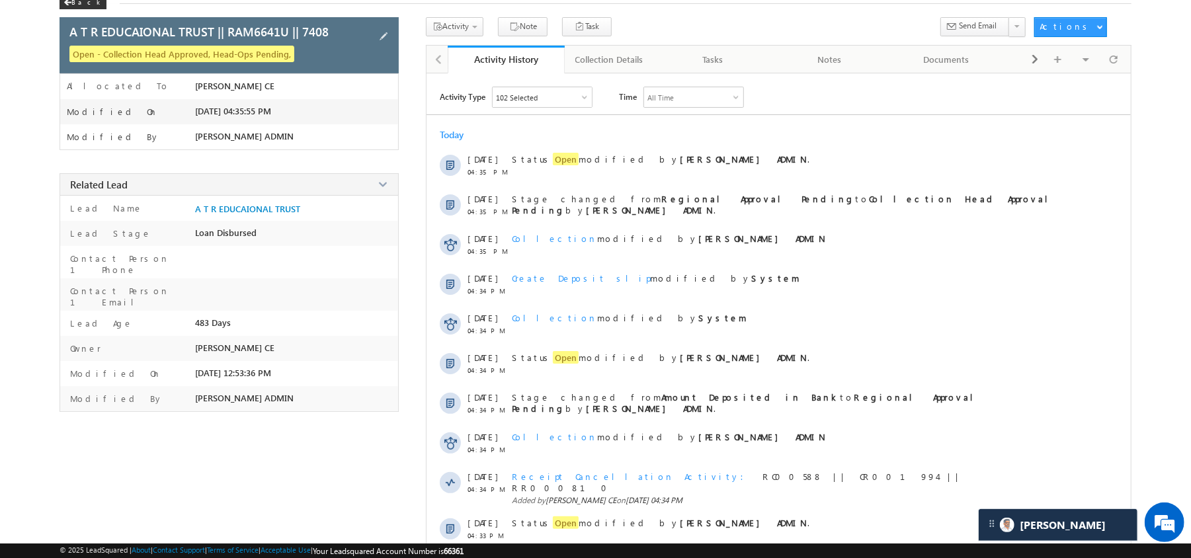
scroll to position [0, 0]
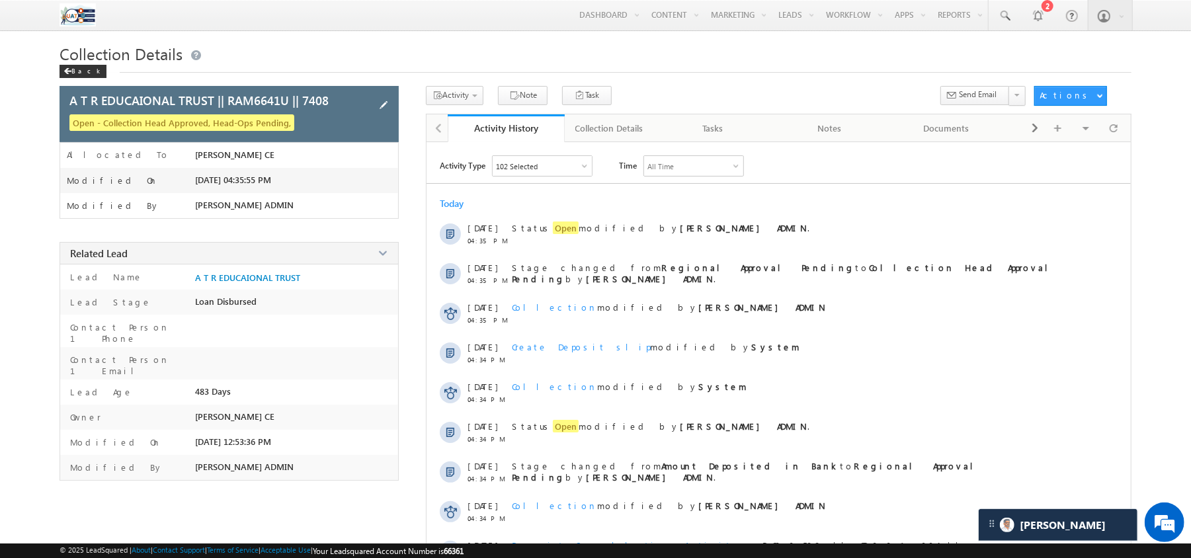
click at [378, 104] on span at bounding box center [383, 105] width 15 height 15
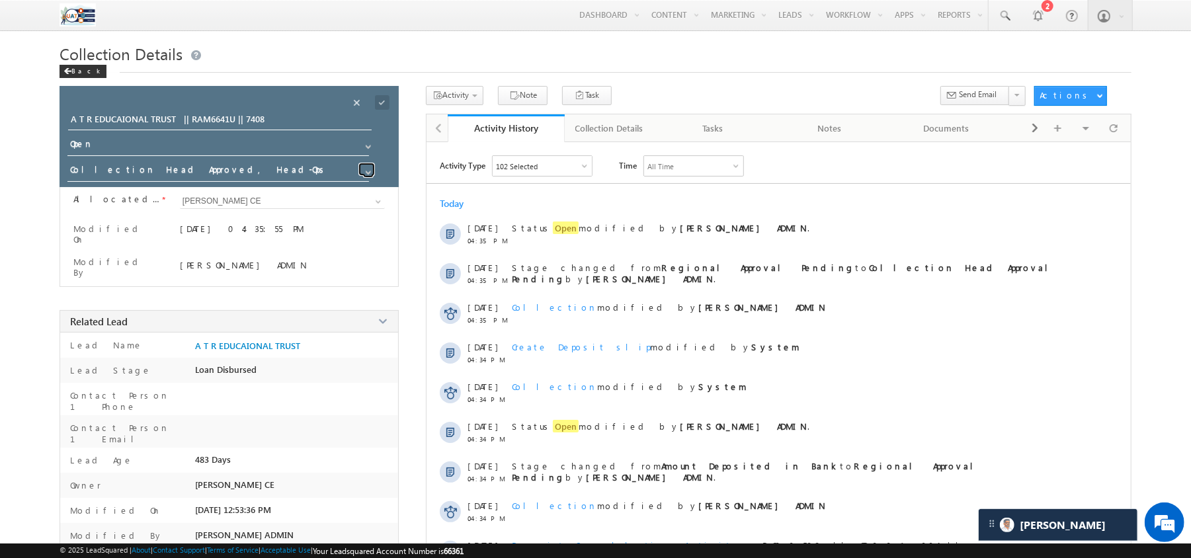
click at [366, 177] on span at bounding box center [368, 172] width 11 height 11
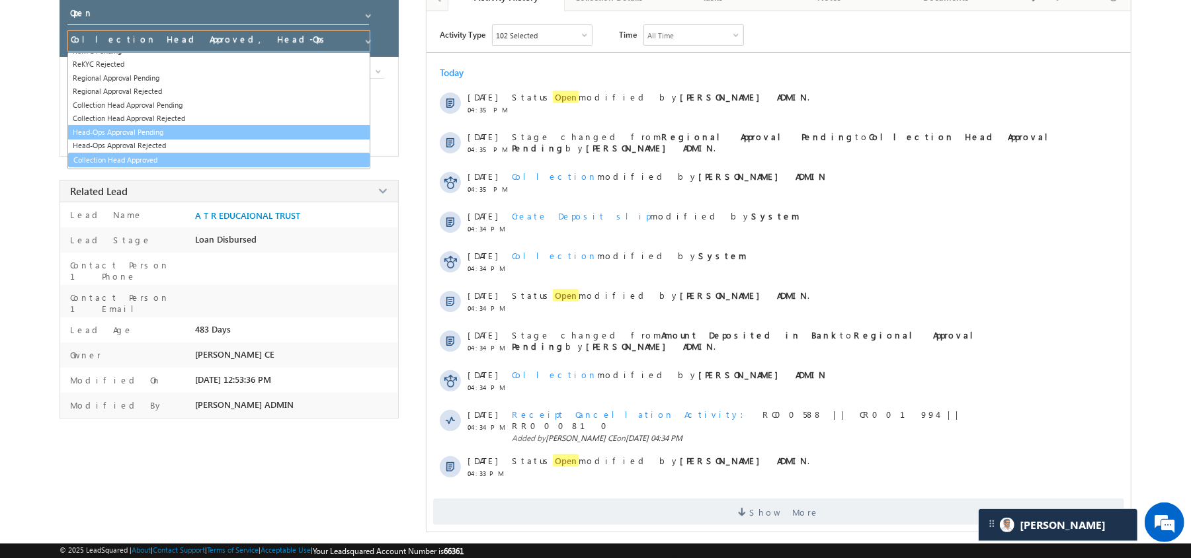
scroll to position [164, 0]
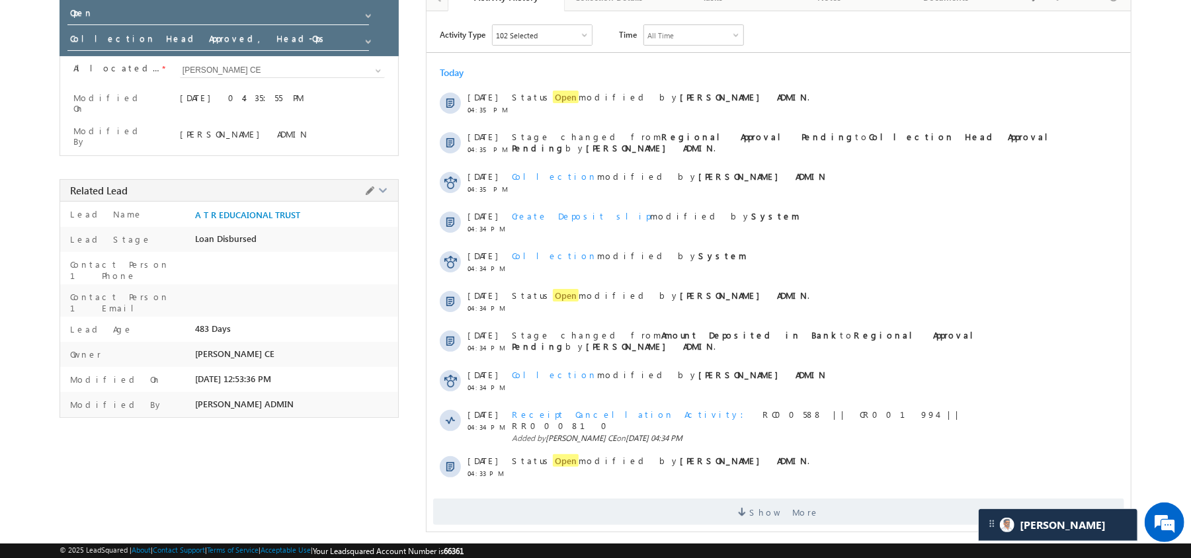
click at [350, 258] on div at bounding box center [296, 267] width 202 height 19
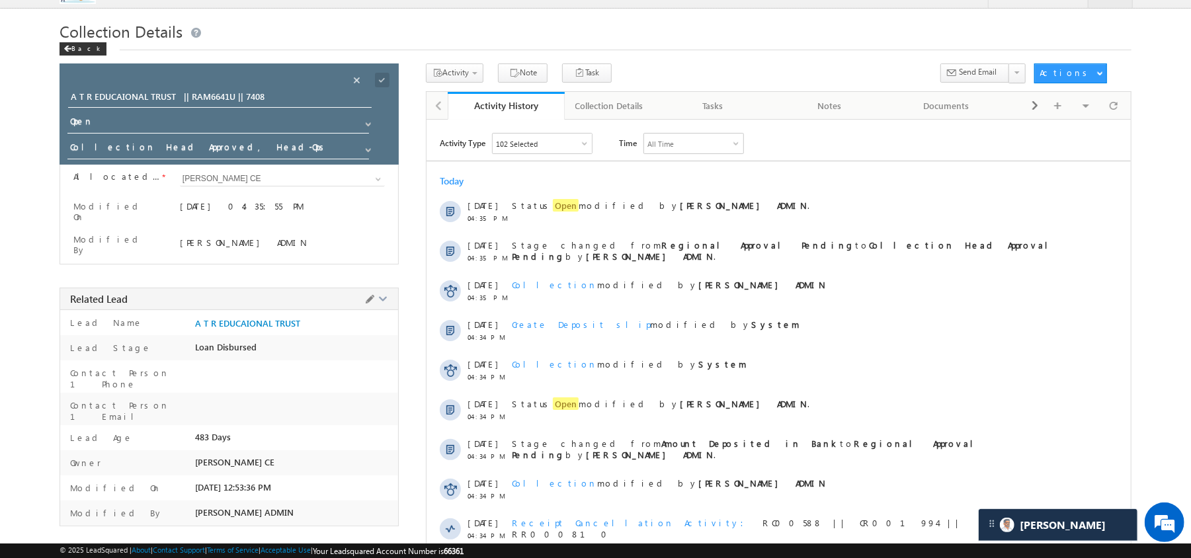
scroll to position [17, 0]
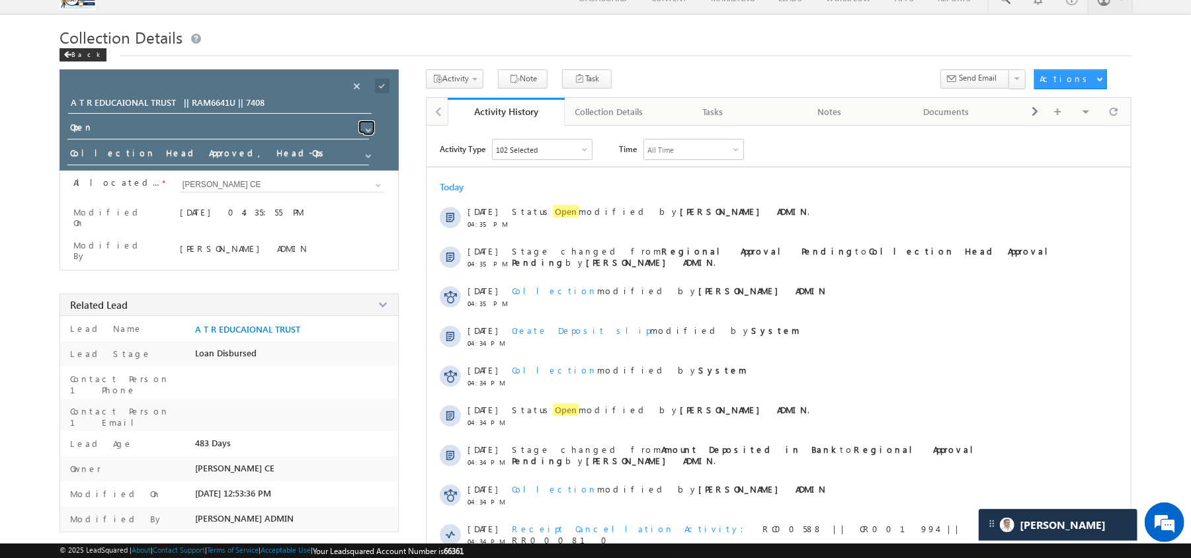
click at [366, 135] on span at bounding box center [368, 130] width 11 height 11
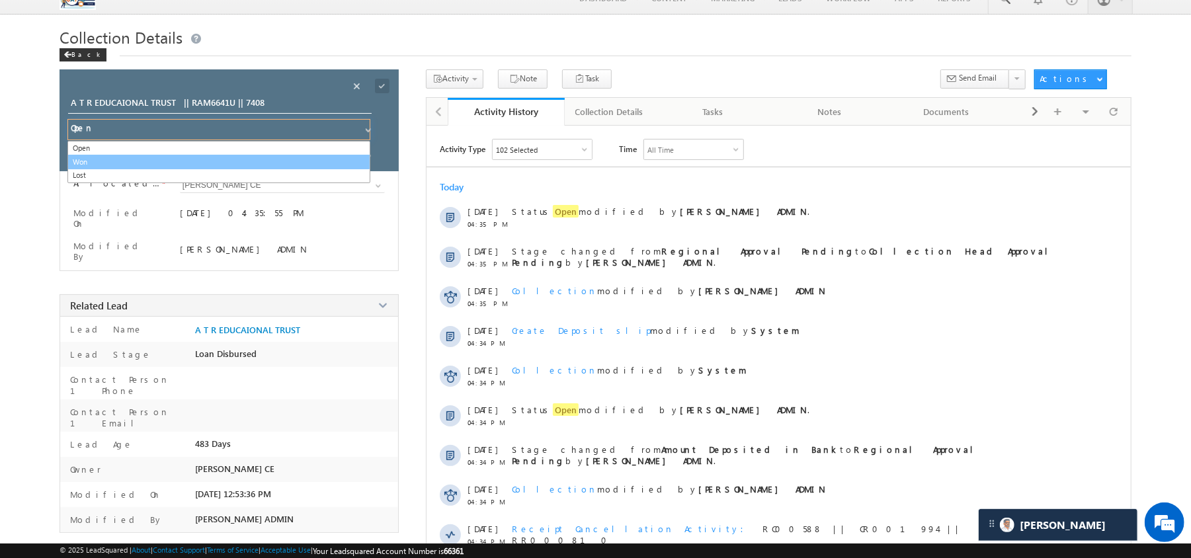
click at [200, 164] on link "Won" at bounding box center [218, 162] width 303 height 15
type input "Won"
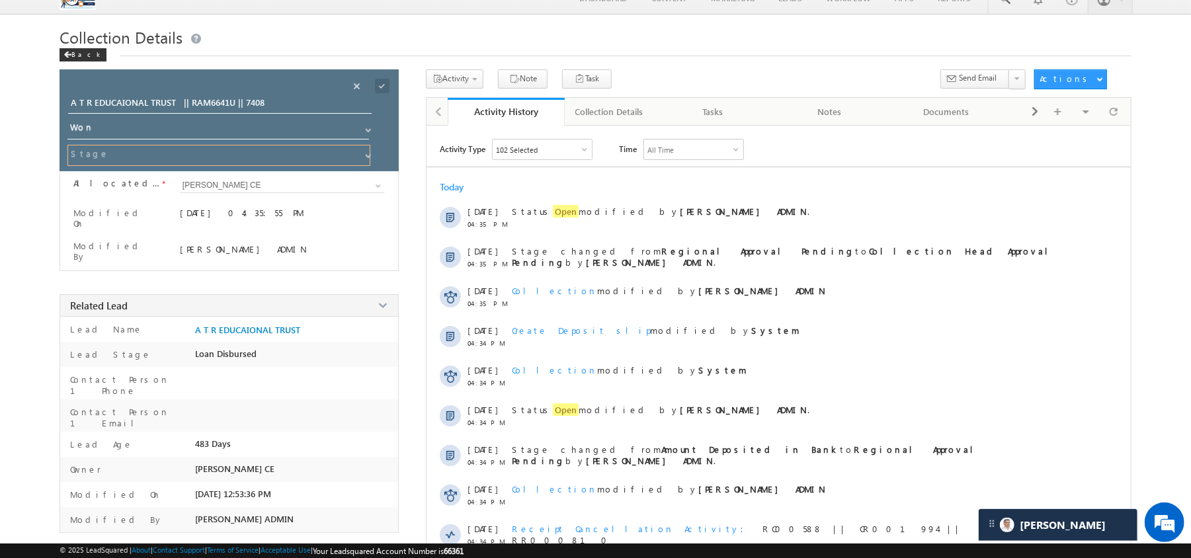
click at [356, 151] on input at bounding box center [218, 155] width 303 height 21
click at [366, 160] on span at bounding box center [368, 156] width 11 height 11
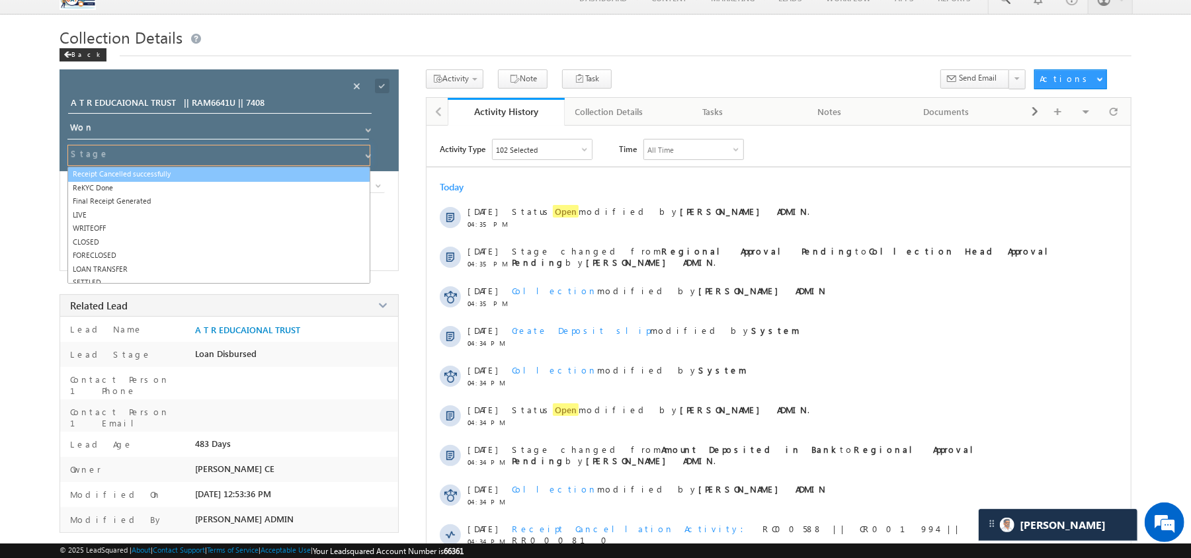
click at [183, 177] on link "Receipt Cancelled successfully" at bounding box center [218, 174] width 303 height 15
type input "Receipt Cancelled successfully"
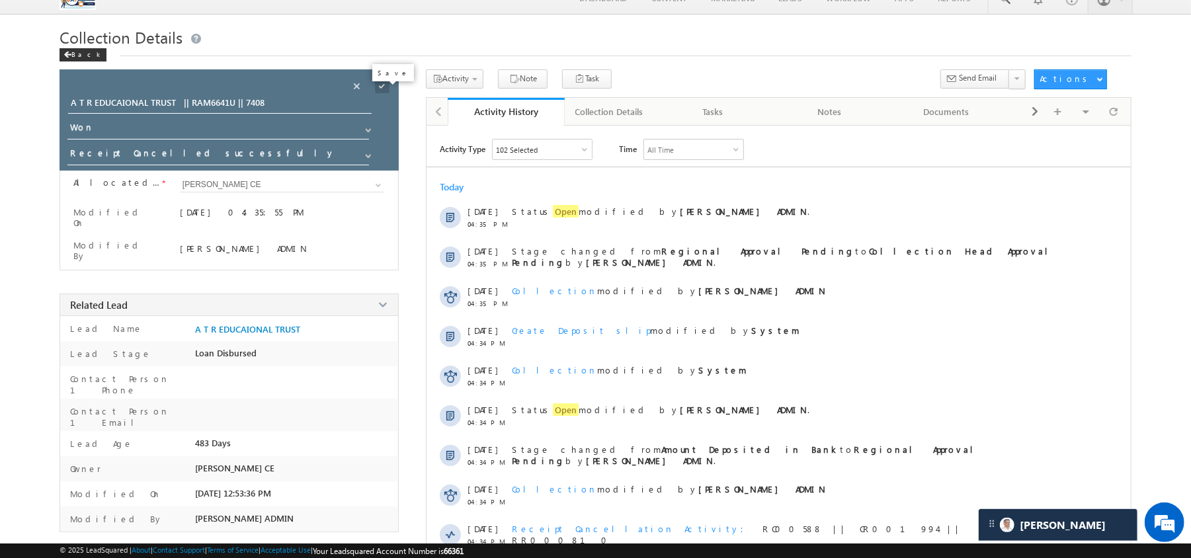
click at [381, 85] on span at bounding box center [382, 86] width 15 height 15
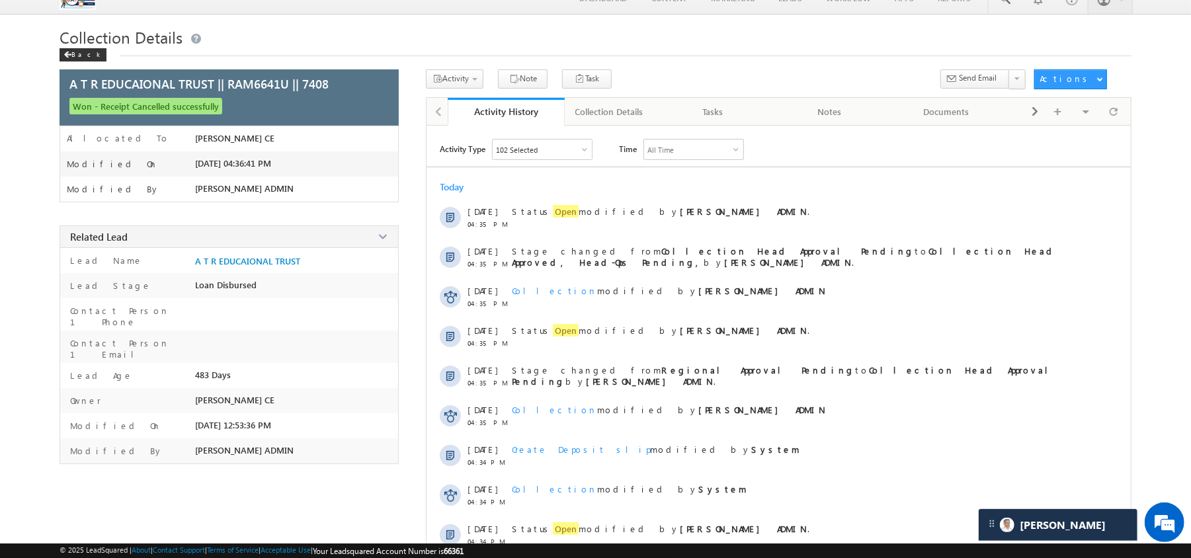
click at [422, 155] on div "A T R EDUCAIONAL TRUST || RAM6641U || 7408 Won - Receipt Cancelled successfully" at bounding box center [596, 354] width 1072 height 571
click at [381, 87] on span at bounding box center [383, 88] width 15 height 15
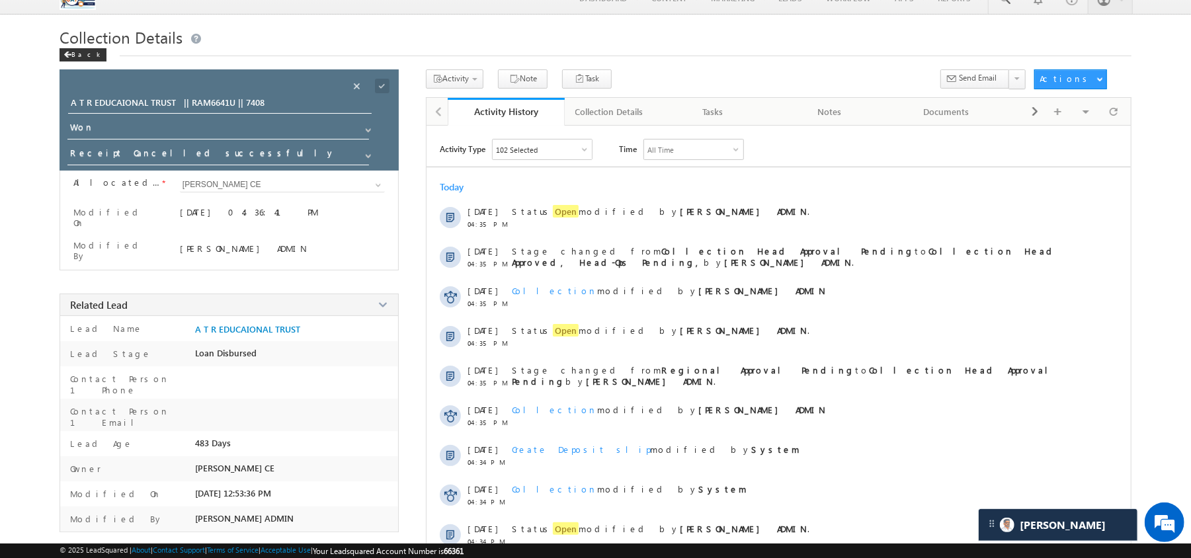
click at [375, 159] on div "Receipt Cancelled successfully ReKYC Done Final Receipt Generated LIVE WRITEOFF…" at bounding box center [220, 158] width 307 height 26
click at [360, 157] on link at bounding box center [366, 152] width 17 height 13
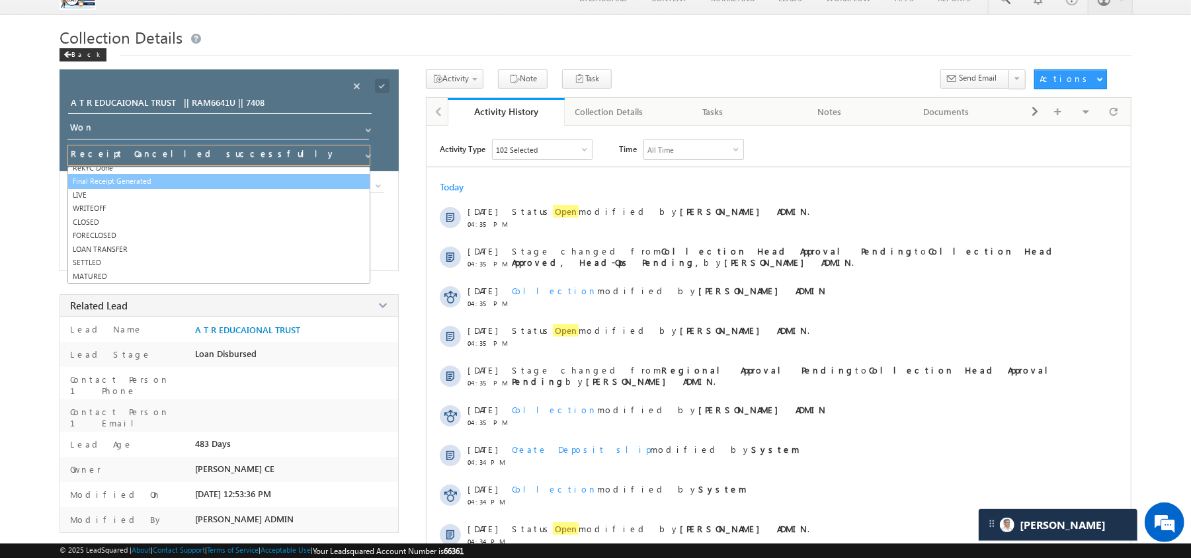
scroll to position [0, 0]
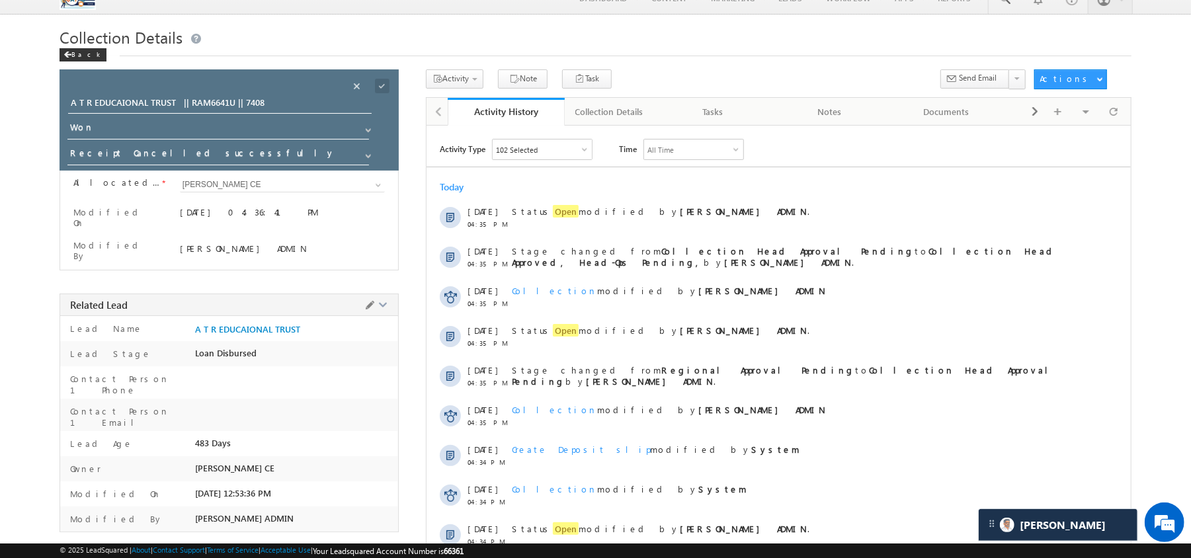
click at [350, 379] on div at bounding box center [296, 382] width 202 height 19
click at [363, 87] on span at bounding box center [357, 86] width 15 height 15
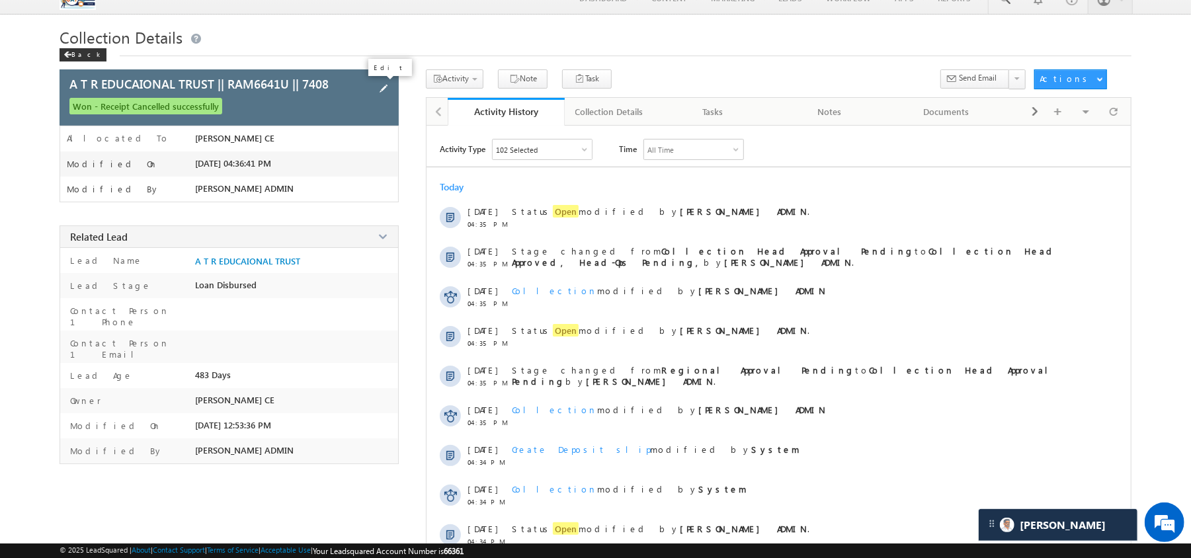
click at [386, 89] on span at bounding box center [383, 88] width 15 height 15
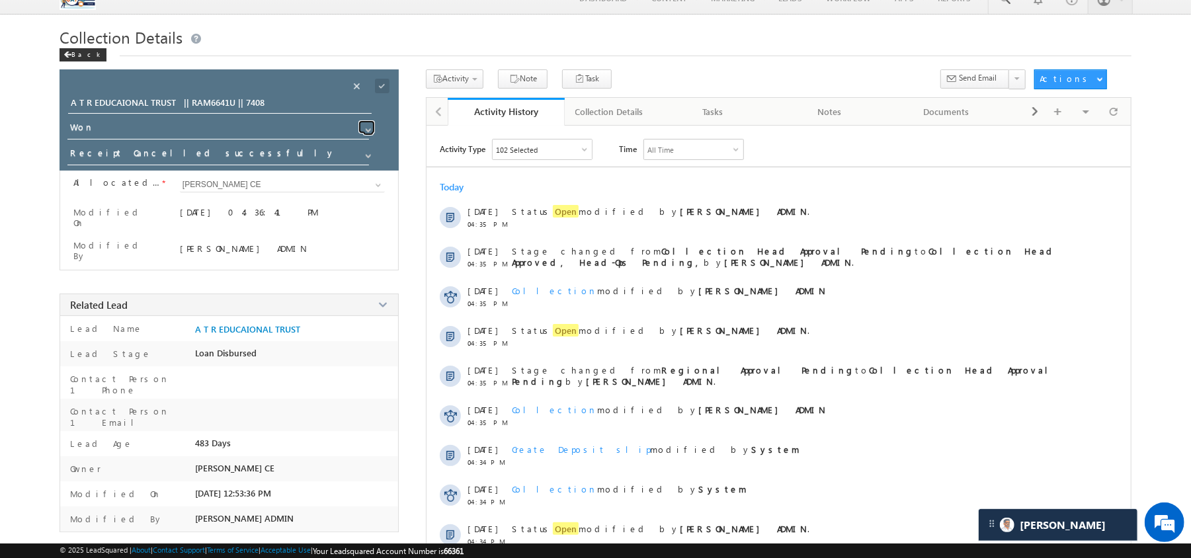
click at [365, 125] on link at bounding box center [366, 126] width 17 height 13
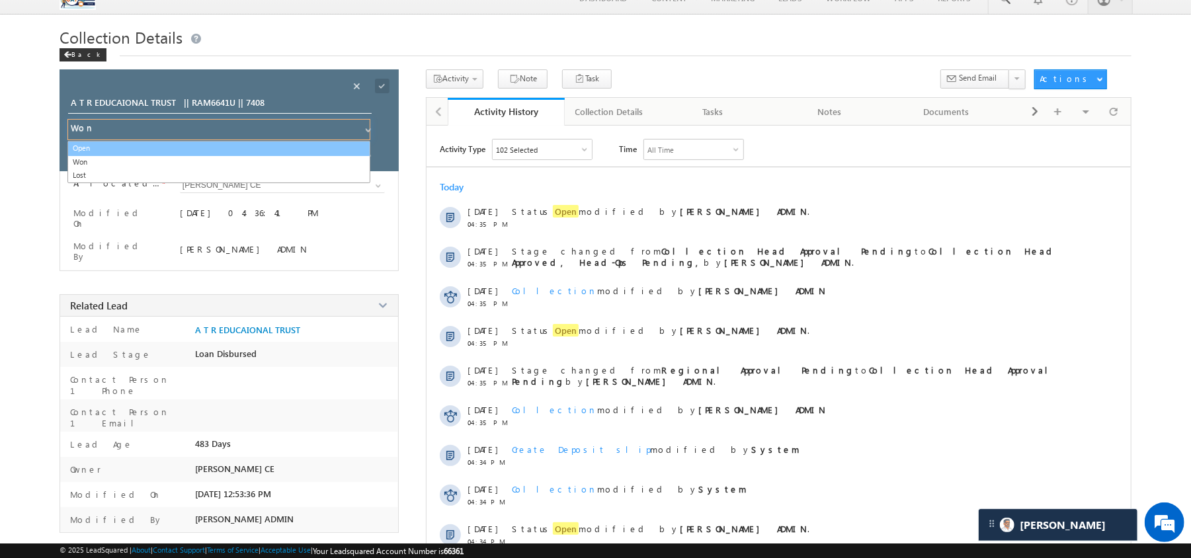
click at [194, 151] on link "Open" at bounding box center [218, 148] width 303 height 15
type input "Open"
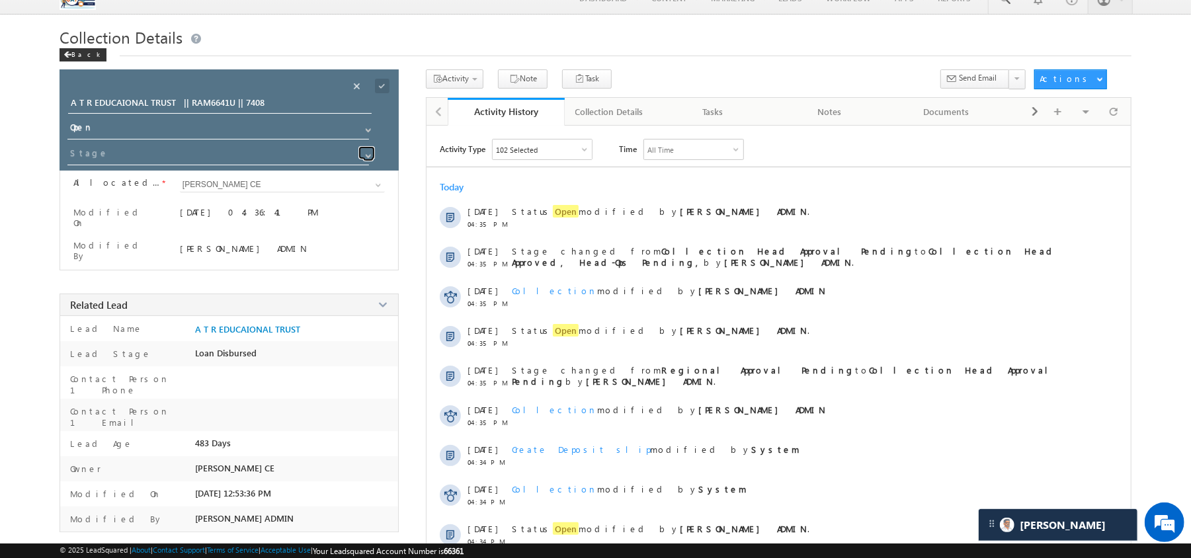
click at [370, 156] on span at bounding box center [368, 156] width 11 height 11
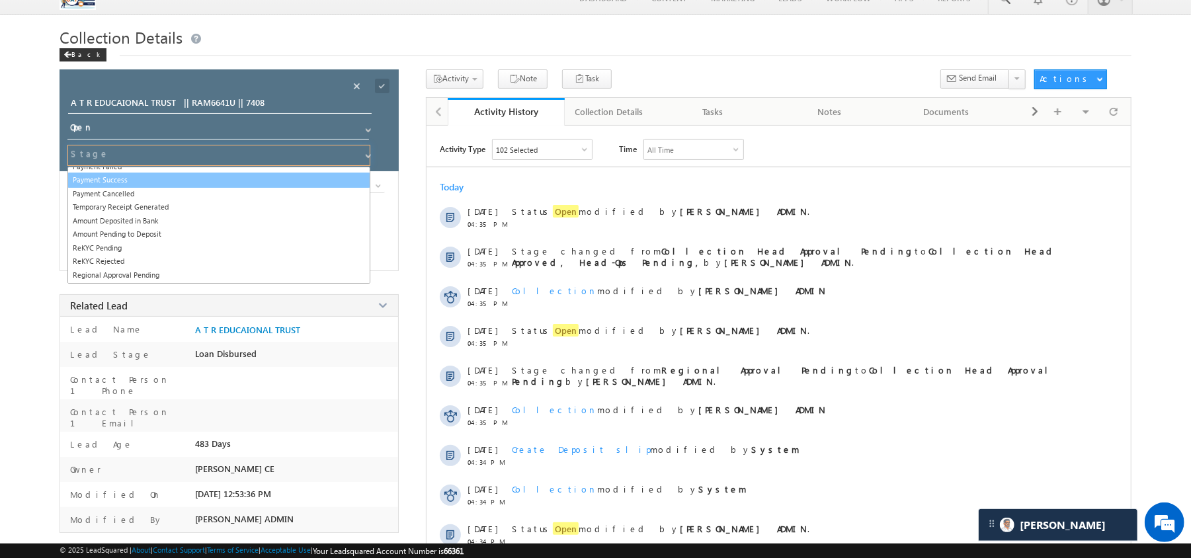
scroll to position [53, 0]
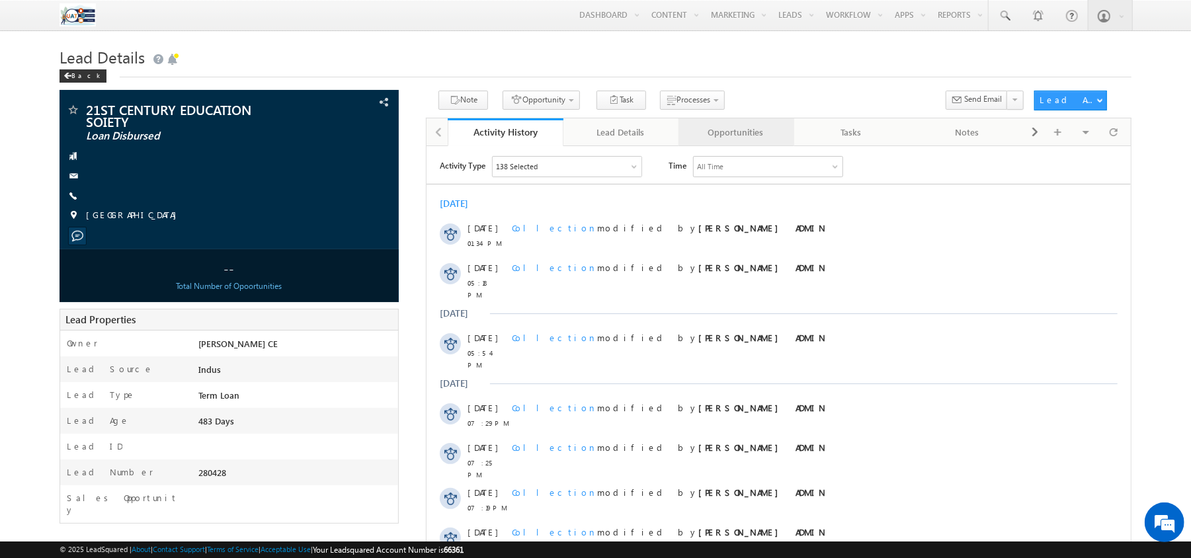
click at [743, 128] on div "Opportunities" at bounding box center [735, 132] width 93 height 16
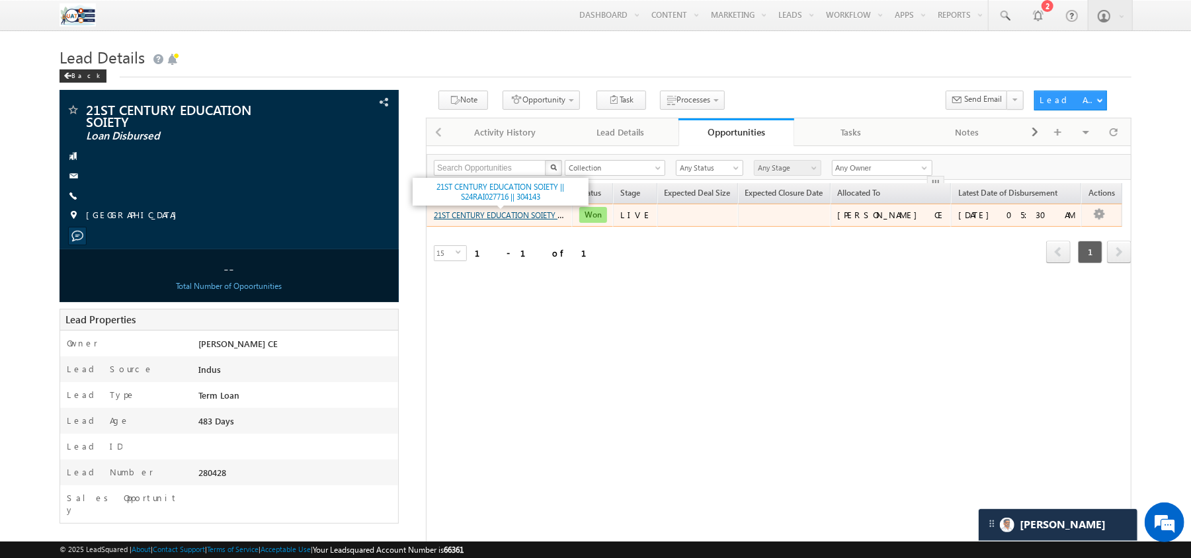
click at [526, 220] on link "21ST CENTURY EDUCATION SOIETY || S24RAI027716 || 304143" at bounding box center [538, 214] width 209 height 11
click at [506, 220] on link "21ST CENTURY EDUCATION SOIETY || S24RAI027716 || 304143" at bounding box center [538, 214] width 209 height 11
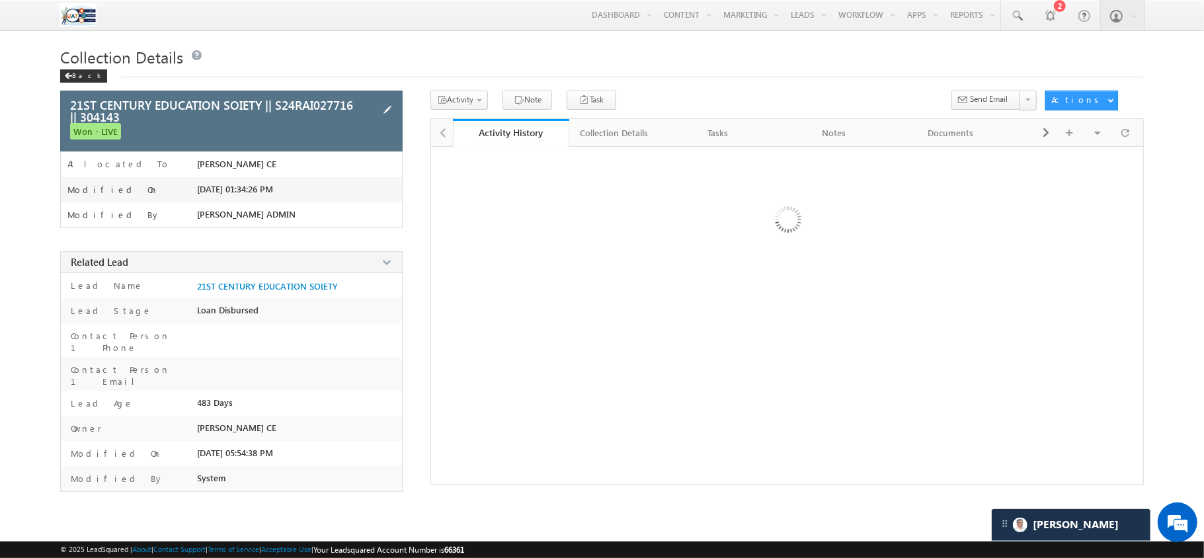
click at [386, 116] on span at bounding box center [387, 109] width 15 height 15
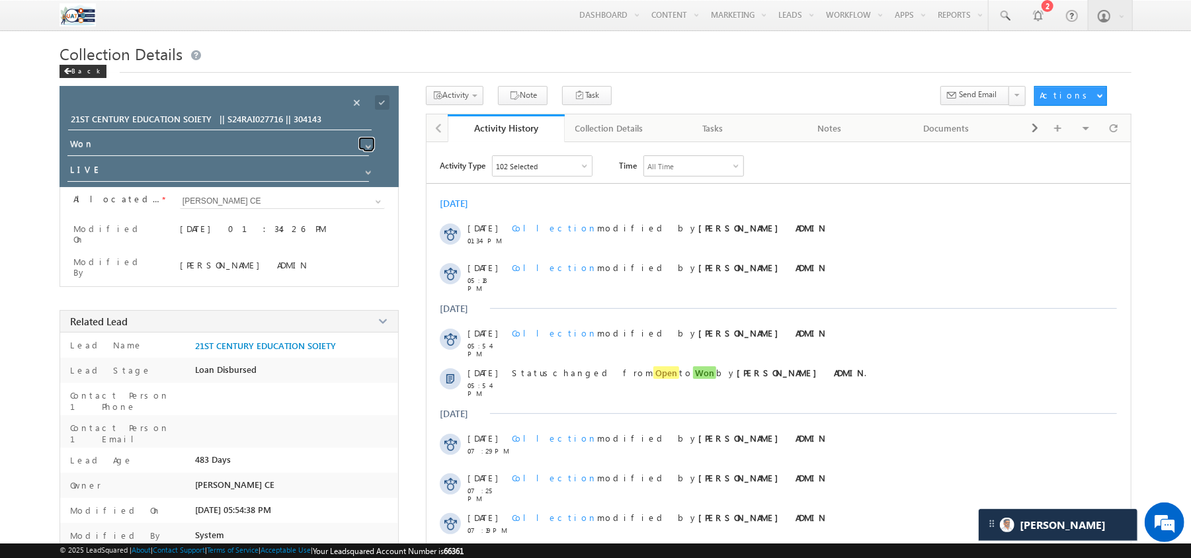
click at [362, 145] on link at bounding box center [366, 143] width 17 height 13
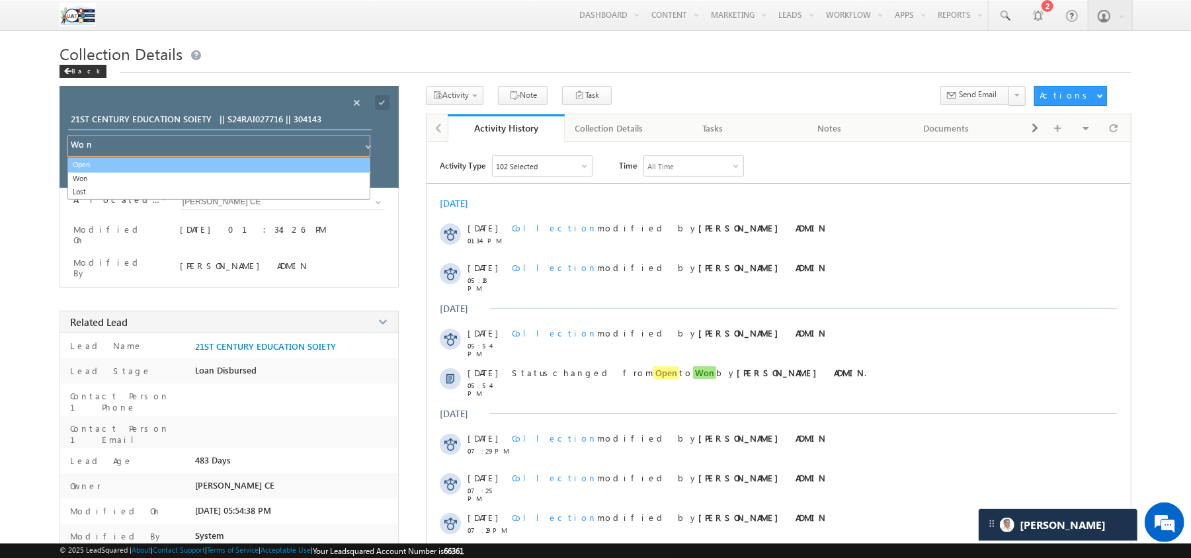
click at [301, 167] on link "Open" at bounding box center [218, 164] width 303 height 15
type input "Open"
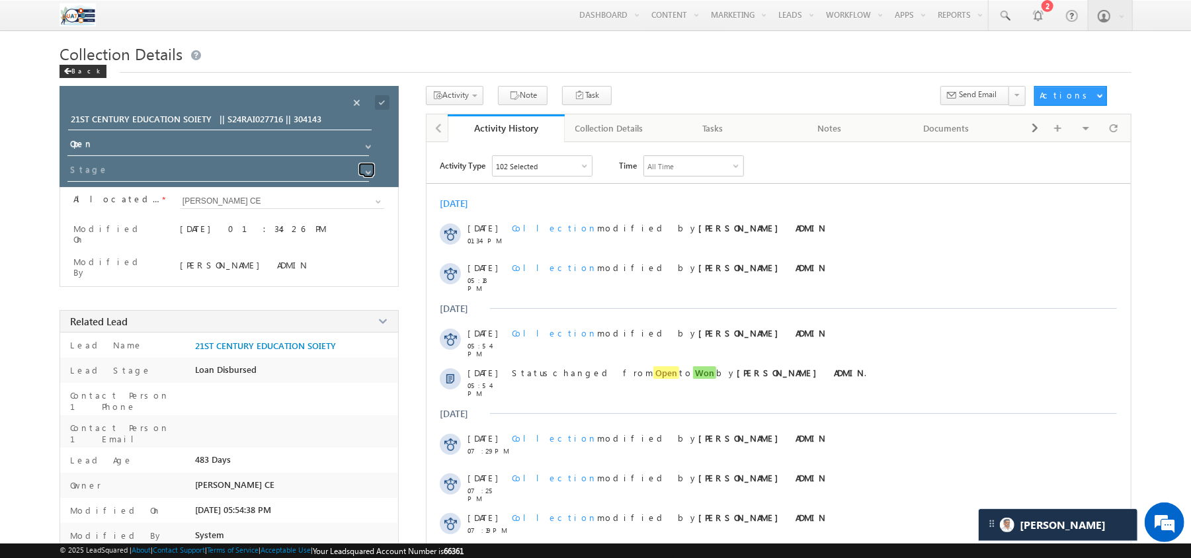
click at [368, 173] on span at bounding box center [368, 172] width 11 height 11
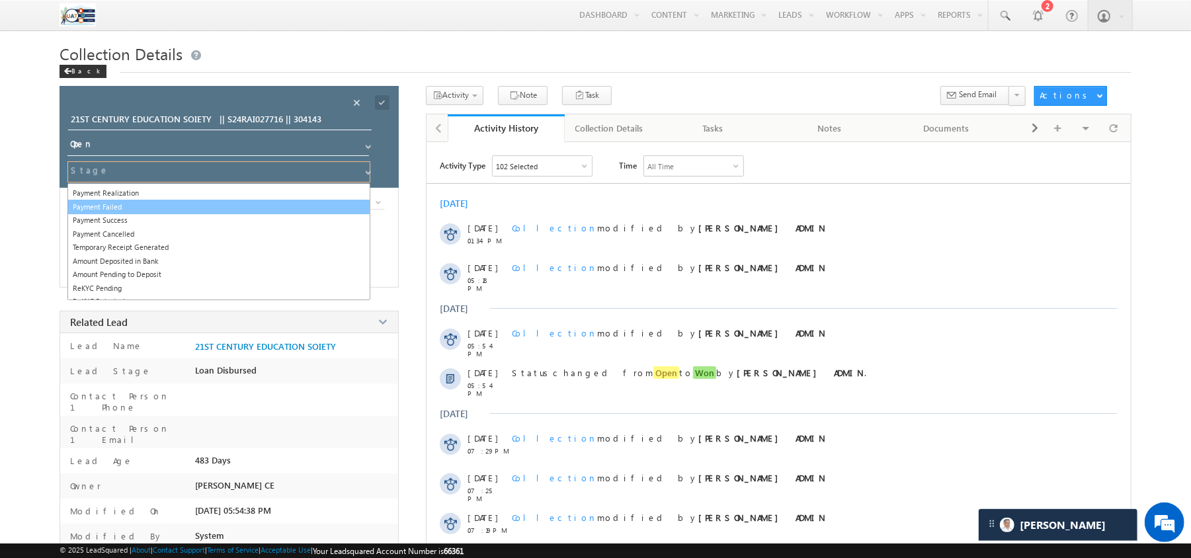
scroll to position [26, 0]
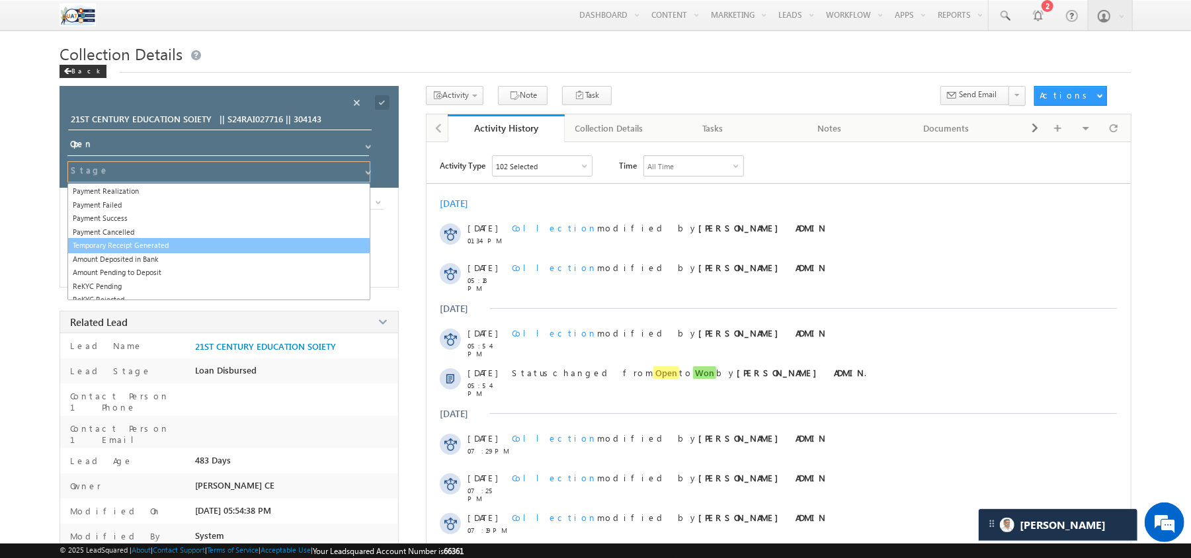
click at [212, 249] on link "Temporary Receipt Generated" at bounding box center [218, 245] width 303 height 15
type input "Temporary Receipt Generated"
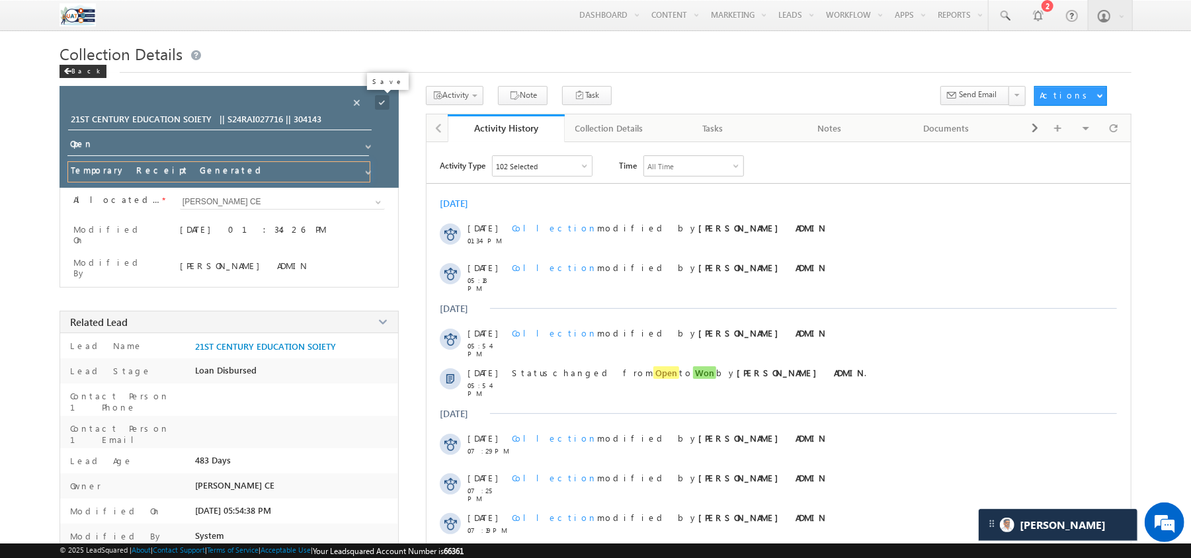
scroll to position [0, 0]
click at [379, 104] on span at bounding box center [382, 102] width 15 height 15
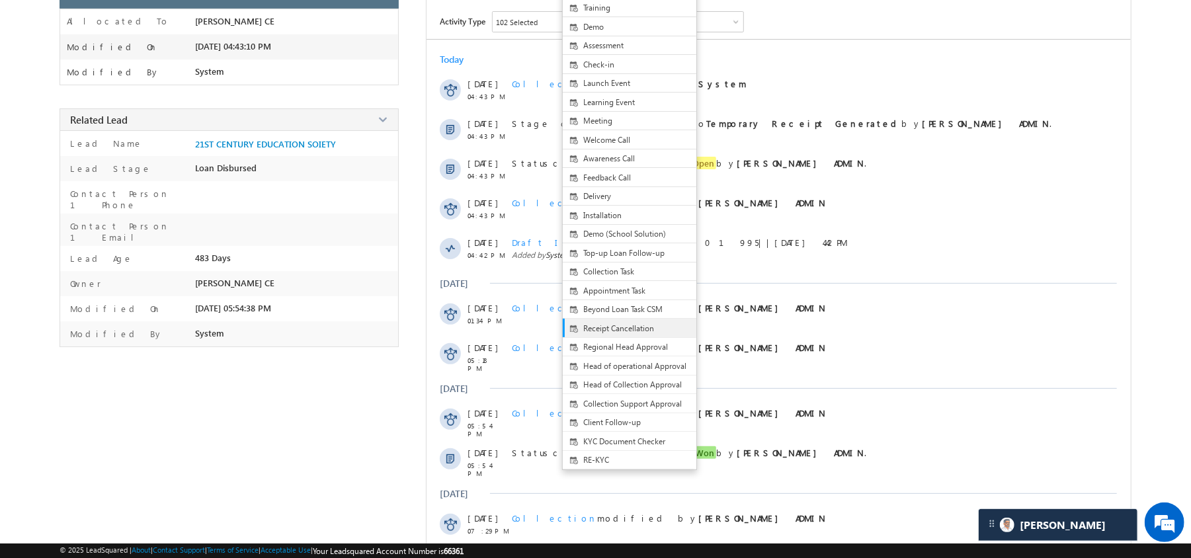
scroll to position [149, 0]
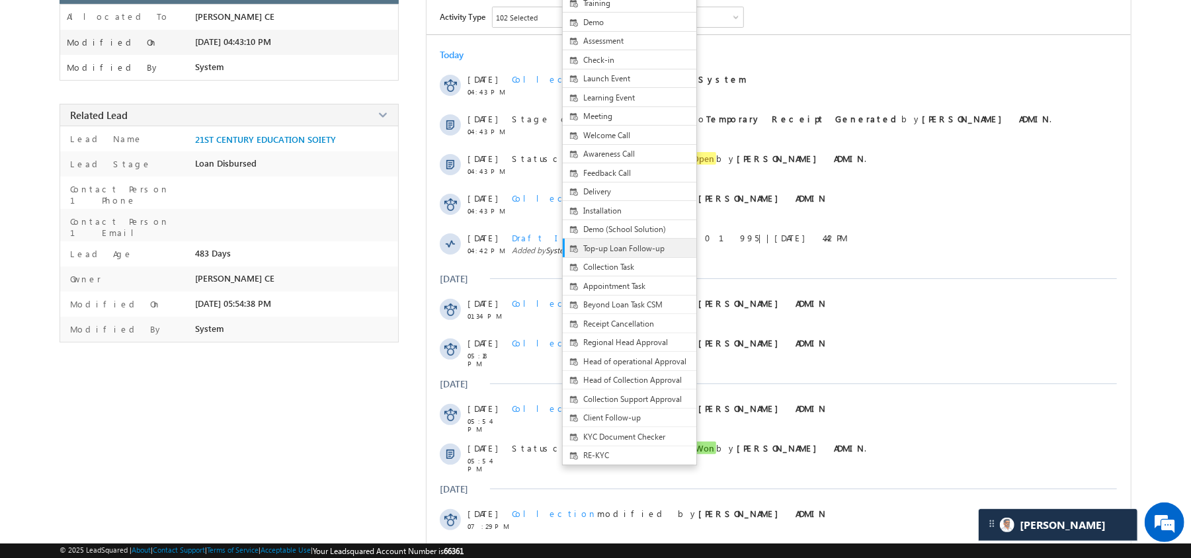
click at [624, 249] on link "Top-up Loan Follow-up" at bounding box center [630, 248] width 134 height 19
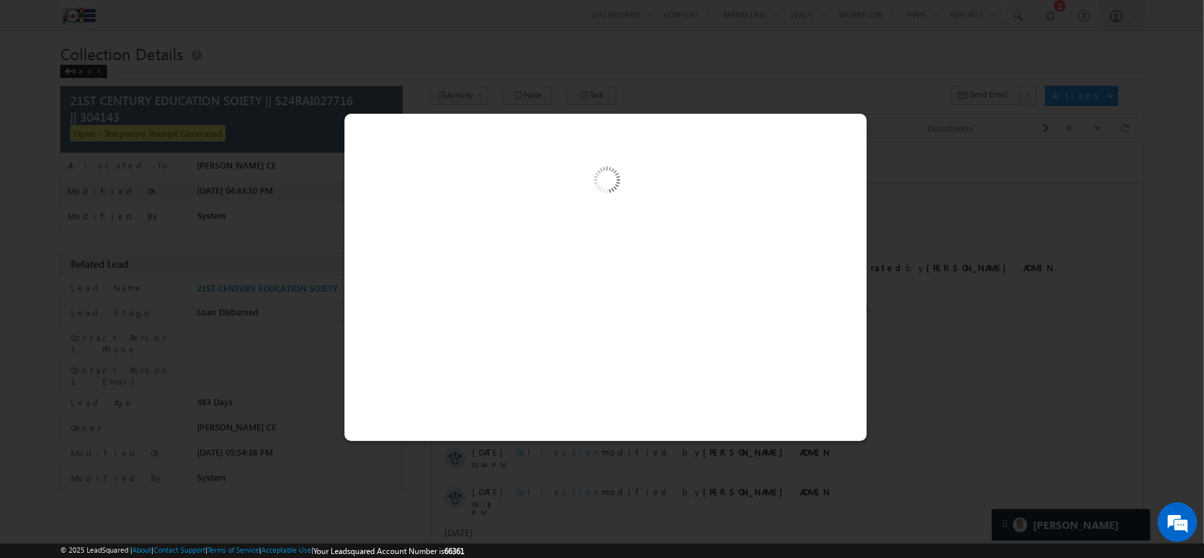
click at [812, 231] on div at bounding box center [605, 183] width 522 height 139
click at [355, 42] on div at bounding box center [602, 279] width 1204 height 558
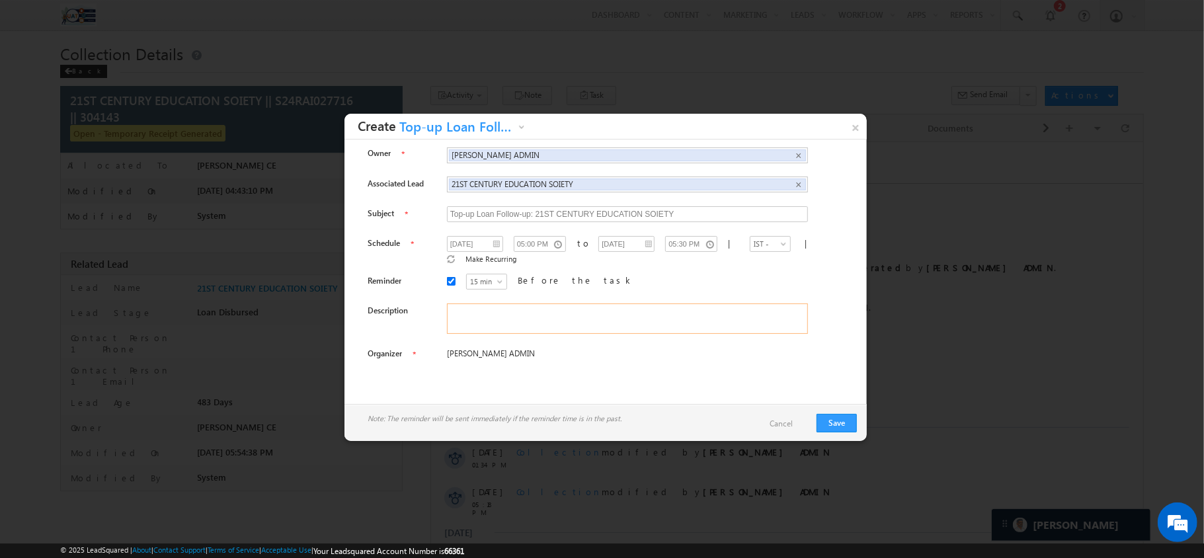
click at [447, 316] on textarea at bounding box center [627, 318] width 361 height 30
click at [854, 133] on link "×" at bounding box center [855, 125] width 23 height 23
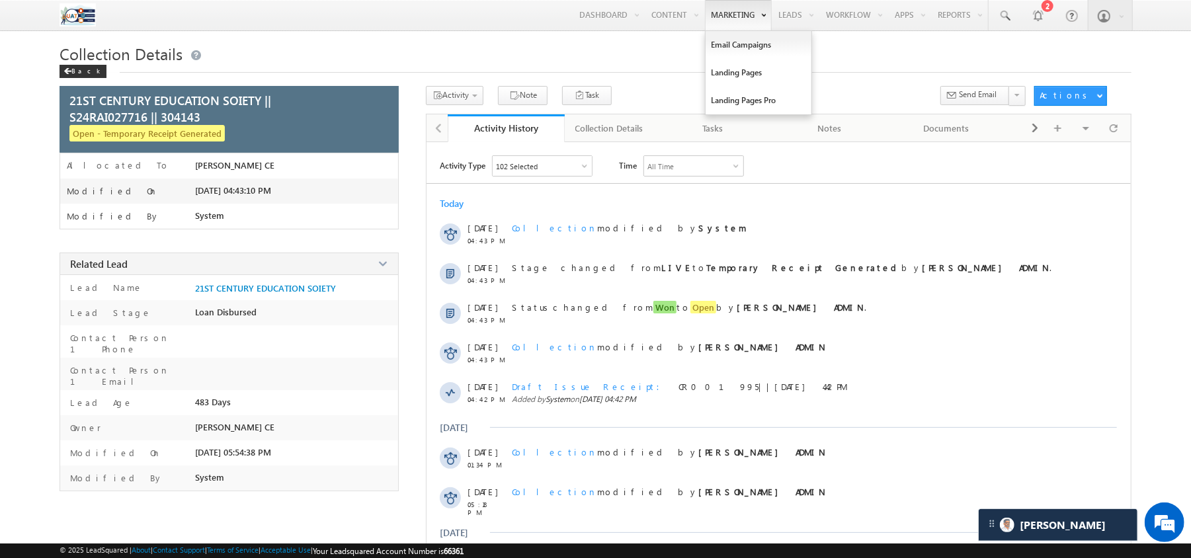
scroll to position [210, 0]
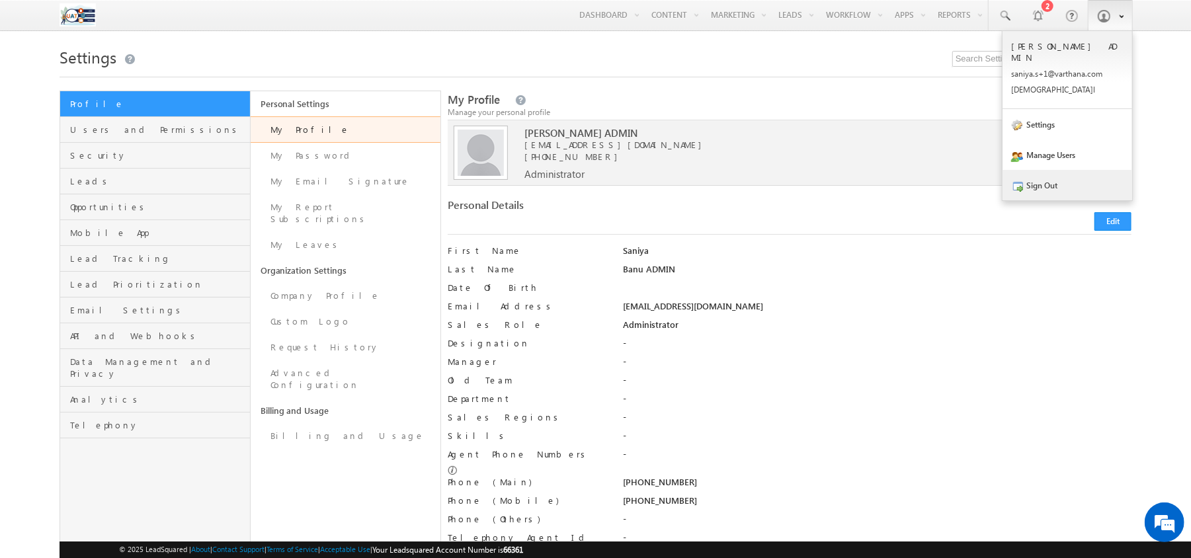
click at [1042, 181] on link "Sign Out" at bounding box center [1067, 185] width 130 height 30
